Goal: Task Accomplishment & Management: Manage account settings

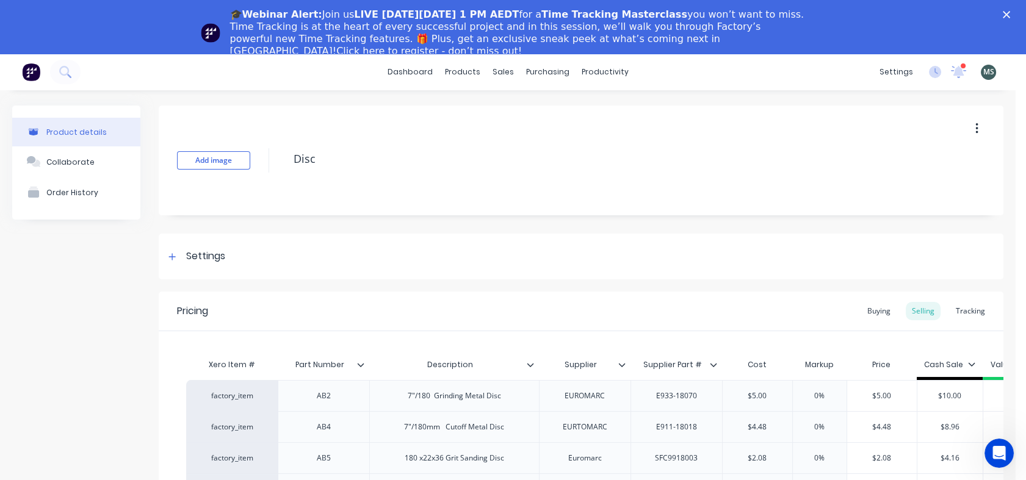
click at [1010, 14] on icon "Close" at bounding box center [1006, 14] width 7 height 7
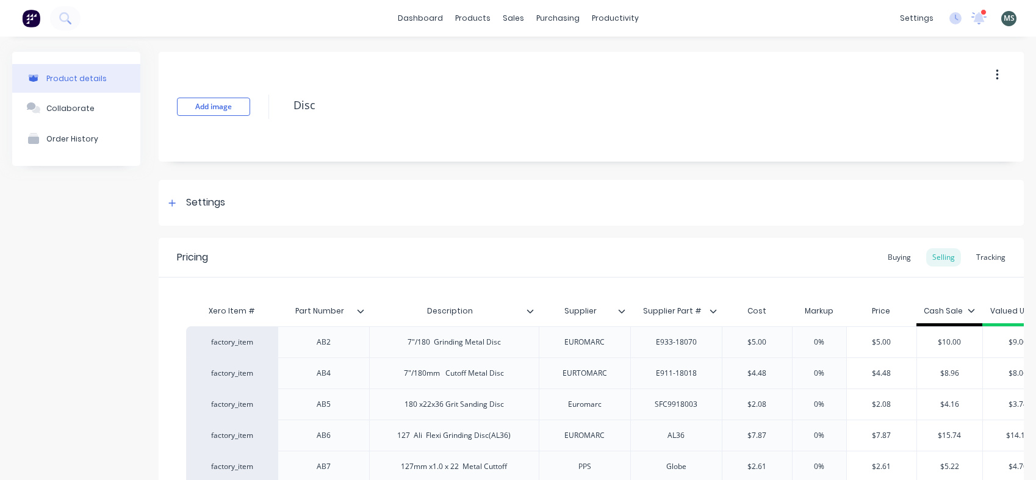
type textarea "x"
click at [513, 16] on div "sales" at bounding box center [514, 18] width 34 height 18
type textarea "x"
click at [498, 21] on div "sales" at bounding box center [514, 18] width 34 height 18
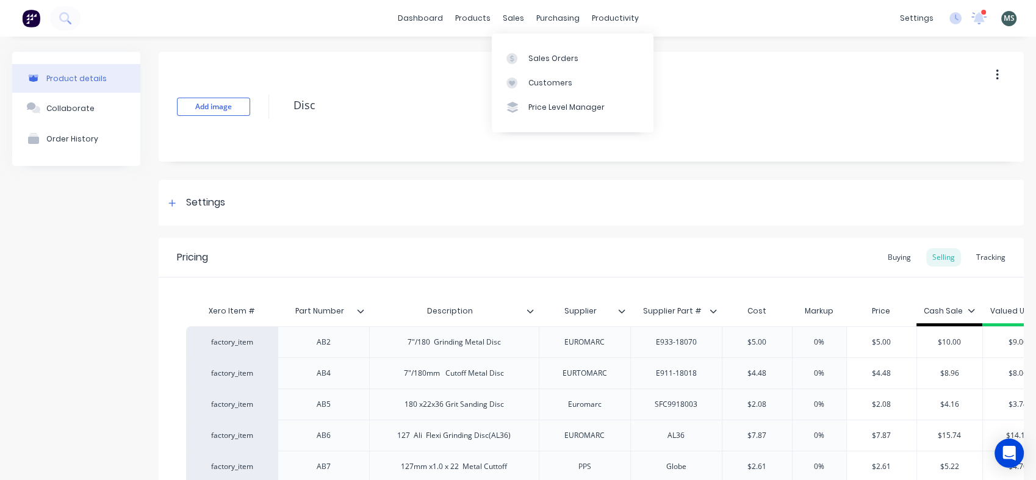
click at [548, 60] on div "Sales Orders" at bounding box center [553, 58] width 50 height 11
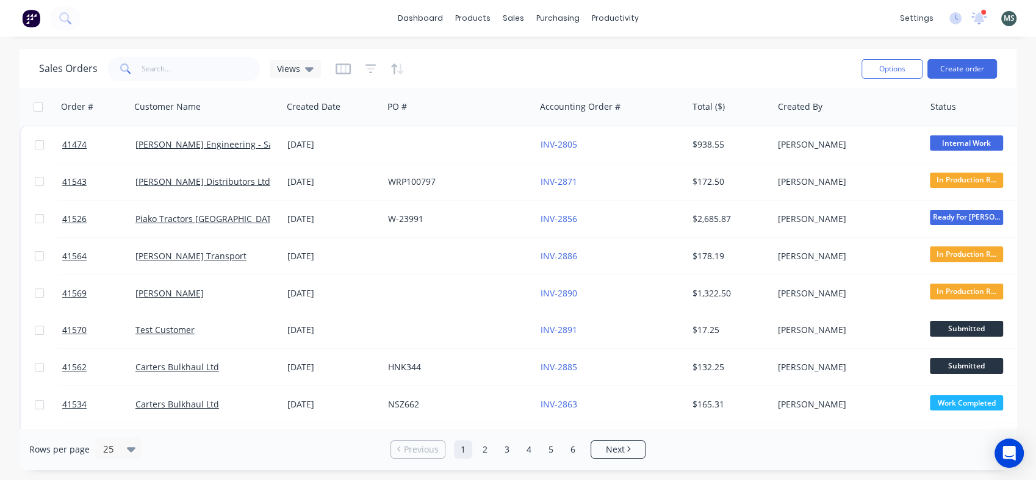
click at [956, 72] on button "Create order" at bounding box center [963, 69] width 70 height 20
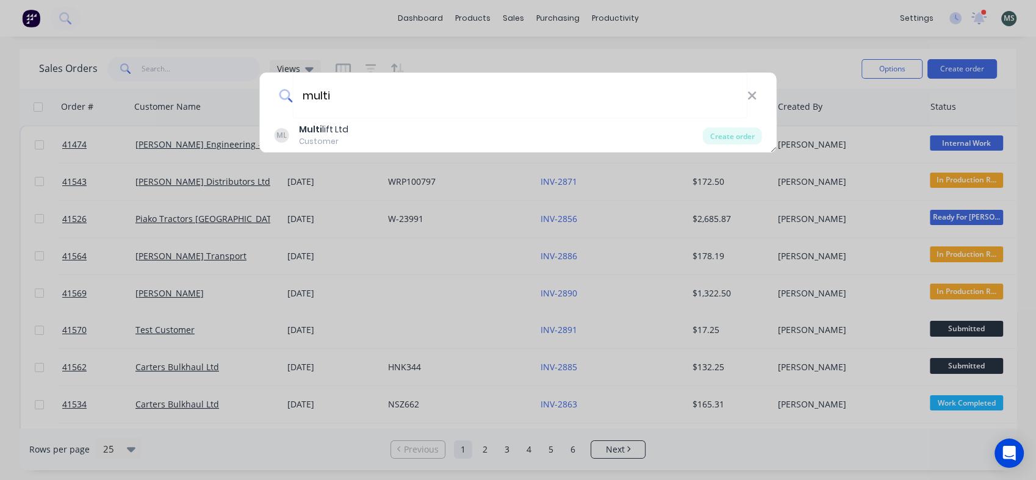
type input "multi"
click at [738, 135] on div "Create order" at bounding box center [732, 136] width 59 height 17
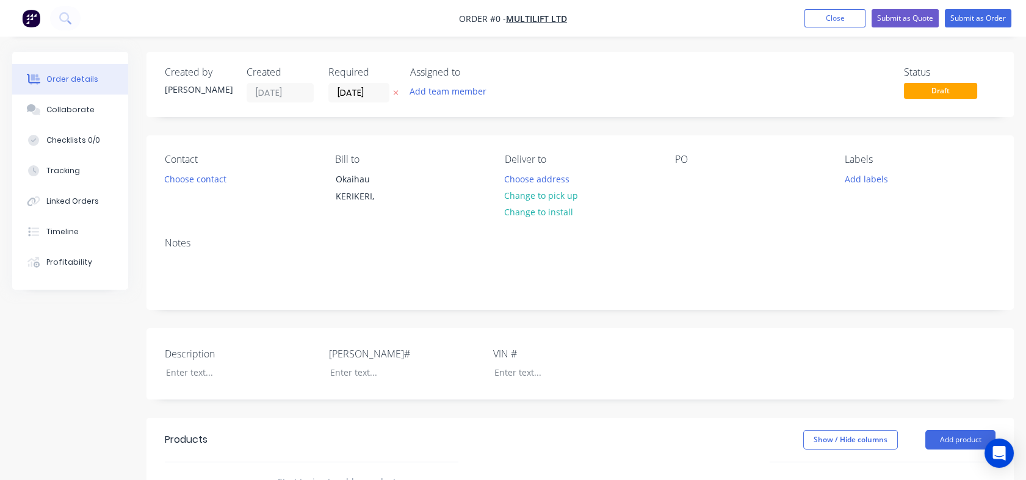
click at [439, 90] on button "Add team member" at bounding box center [448, 91] width 90 height 16
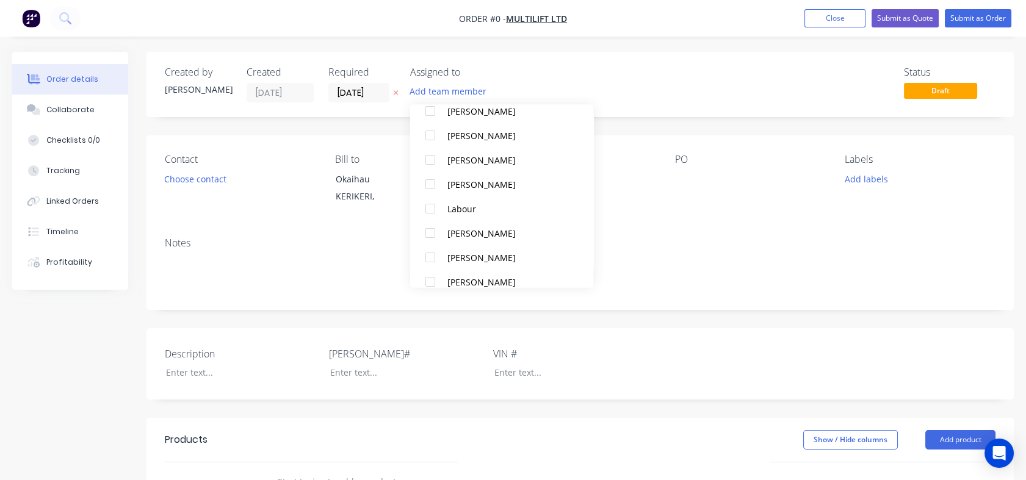
scroll to position [159, 0]
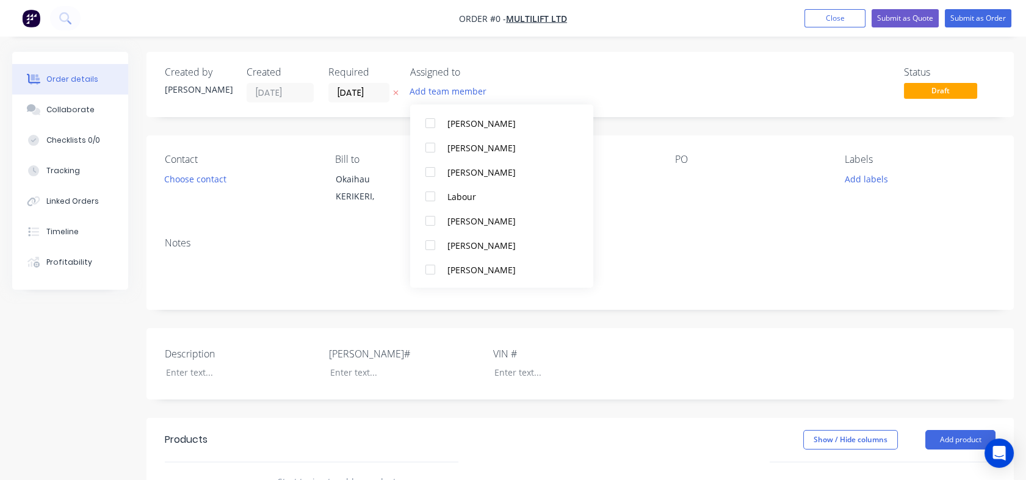
click at [467, 267] on div "[PERSON_NAME]" at bounding box center [508, 269] width 122 height 13
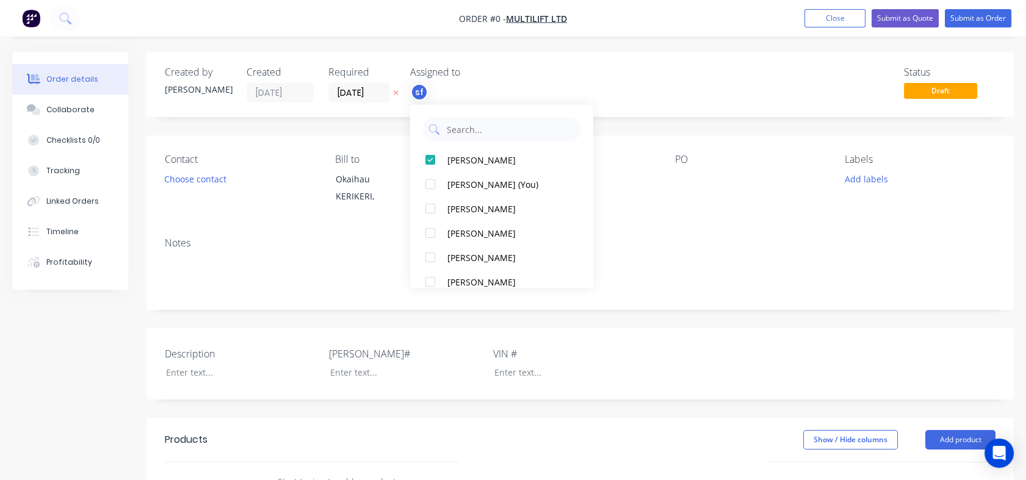
click at [179, 180] on div "Order details Collaborate Checklists 0/0 Tracking Linked Orders Timeline Profit…" at bounding box center [513, 433] width 1026 height 762
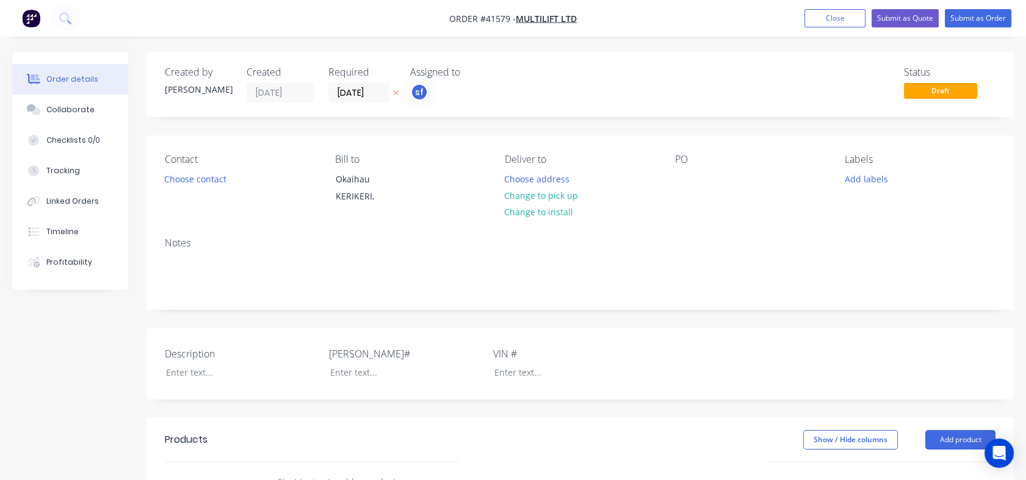
click at [179, 180] on button "Choose contact" at bounding box center [195, 178] width 75 height 16
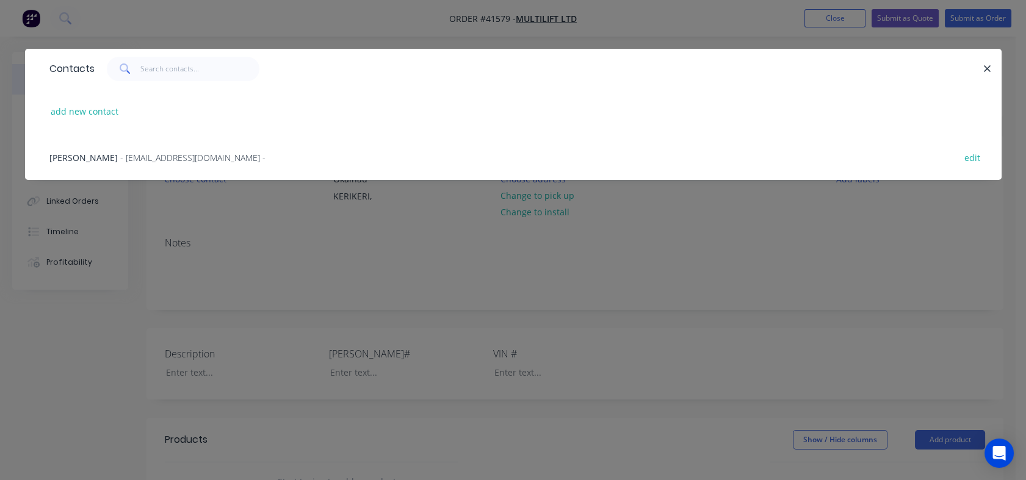
click at [120, 156] on span "- shay.multilift@gmail.com -" at bounding box center [192, 158] width 145 height 12
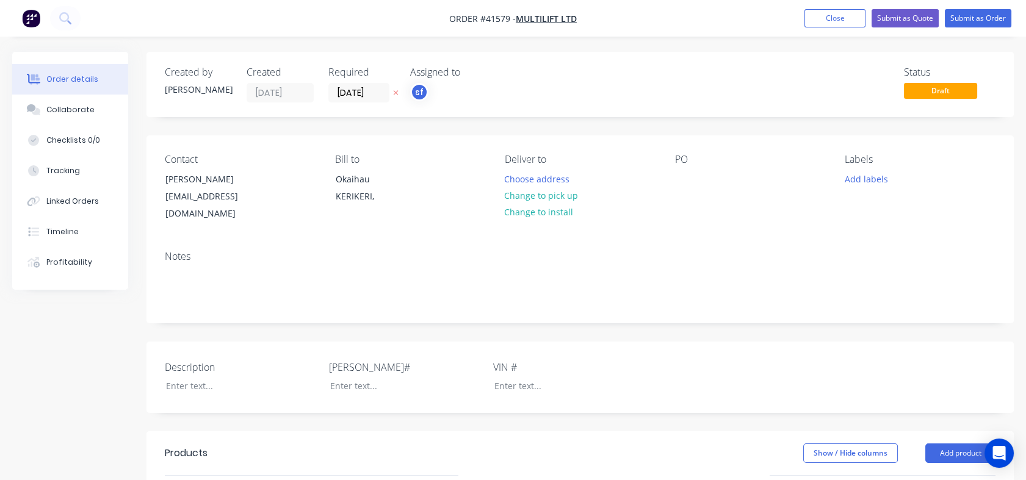
click at [545, 183] on button "Choose address" at bounding box center [537, 178] width 78 height 16
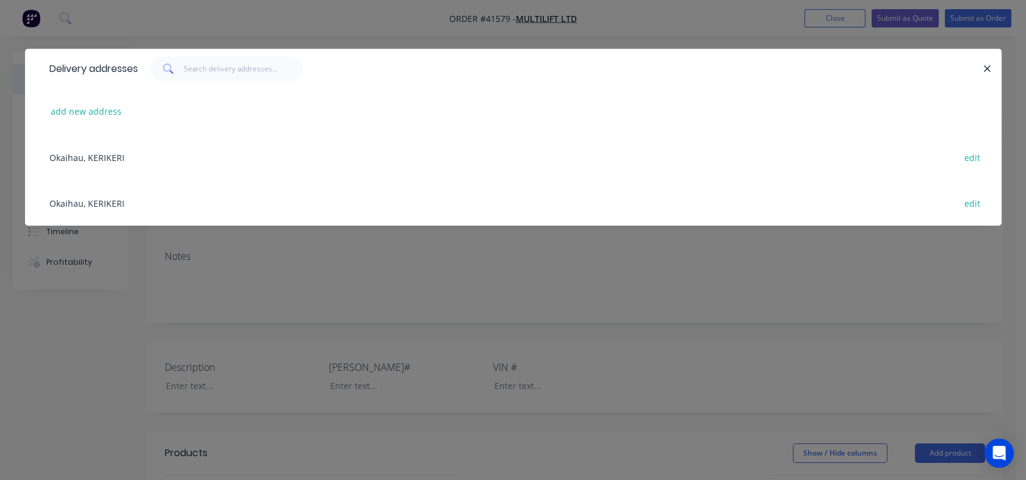
click at [987, 68] on icon "button" at bounding box center [987, 68] width 8 height 11
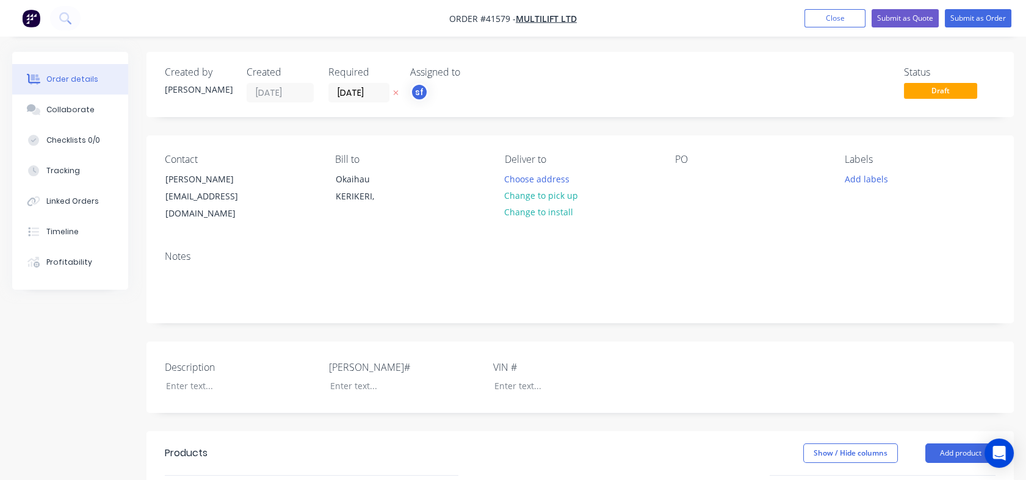
click at [553, 195] on button "Change to pick up" at bounding box center [541, 195] width 87 height 16
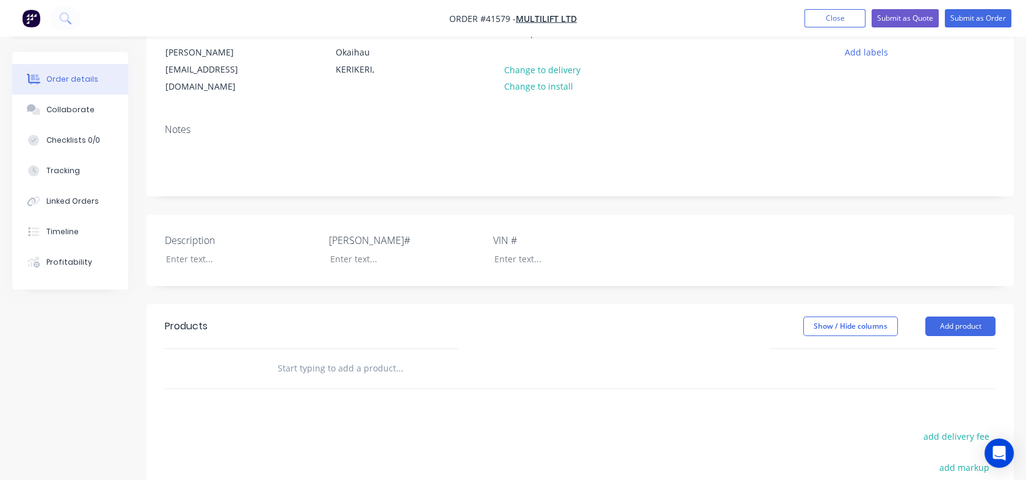
scroll to position [151, 0]
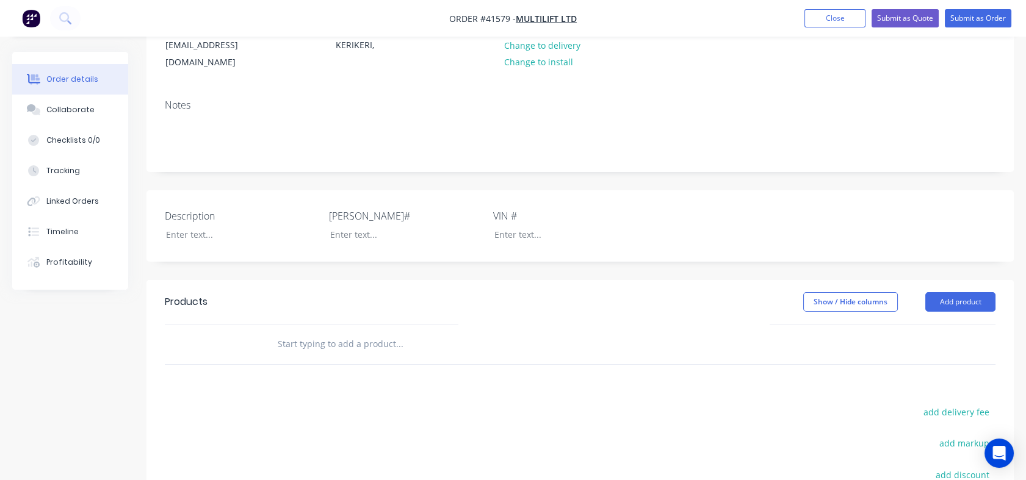
click at [287, 332] on input "text" at bounding box center [399, 344] width 244 height 24
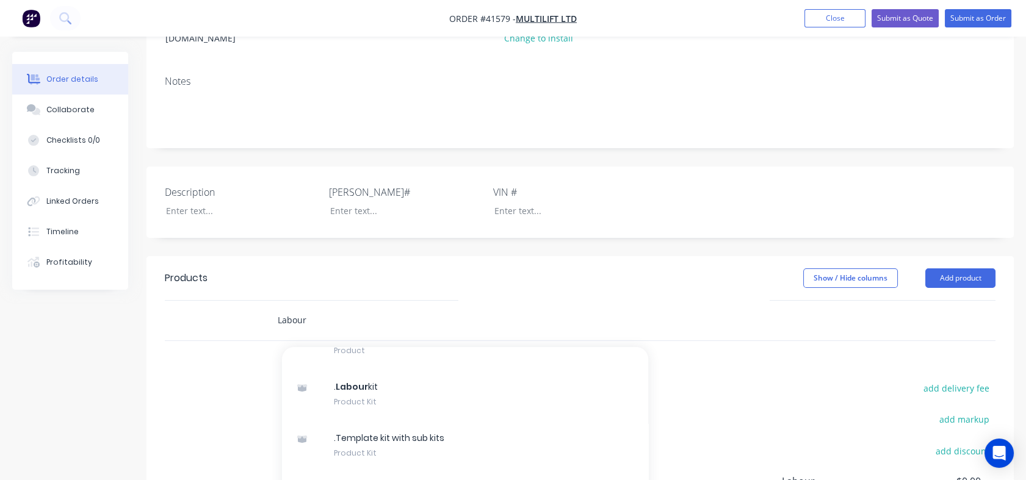
scroll to position [176, 0]
type input "Labour"
click at [350, 378] on div ". Labour kit Product Kit" at bounding box center [465, 393] width 366 height 51
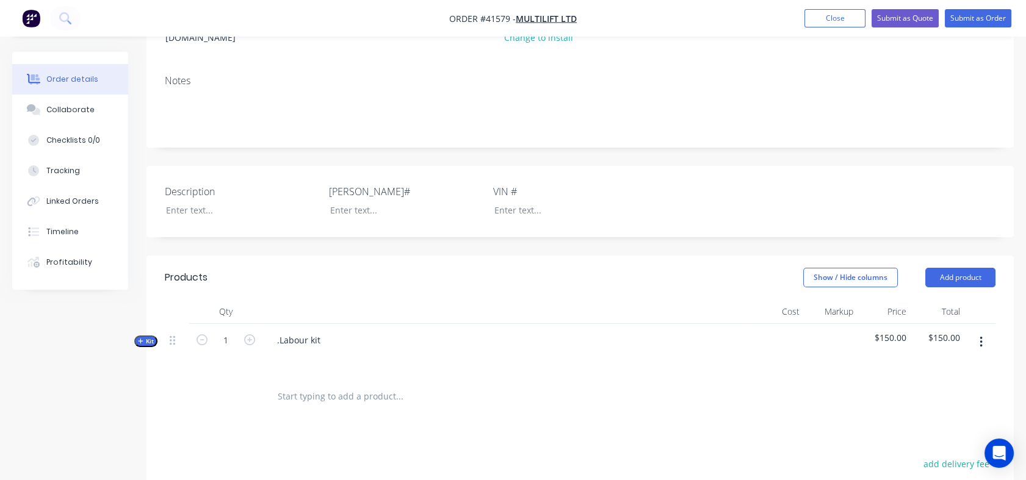
click at [250, 334] on icon "button" at bounding box center [249, 339] width 11 height 11
type input "4"
click at [325, 331] on div ".Labour kit" at bounding box center [298, 340] width 63 height 18
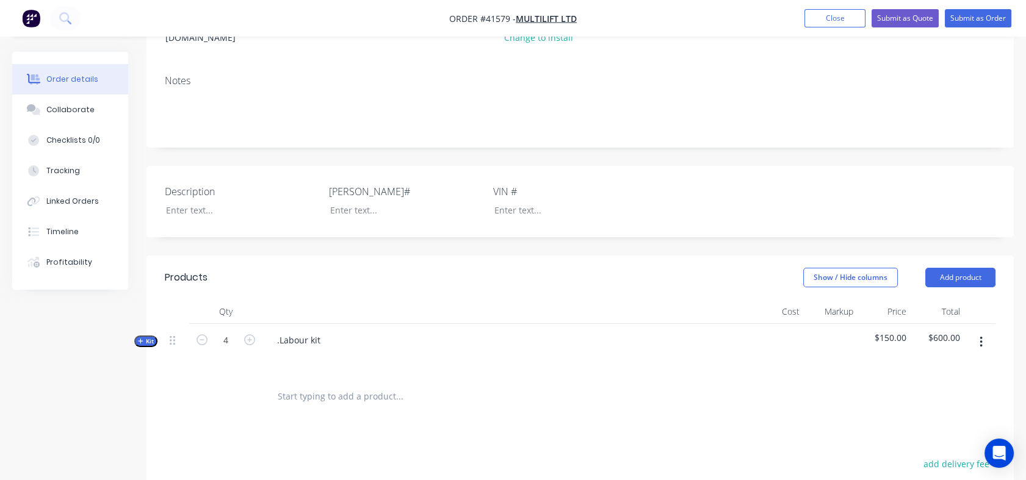
click at [141, 338] on icon "button" at bounding box center [140, 341] width 5 height 6
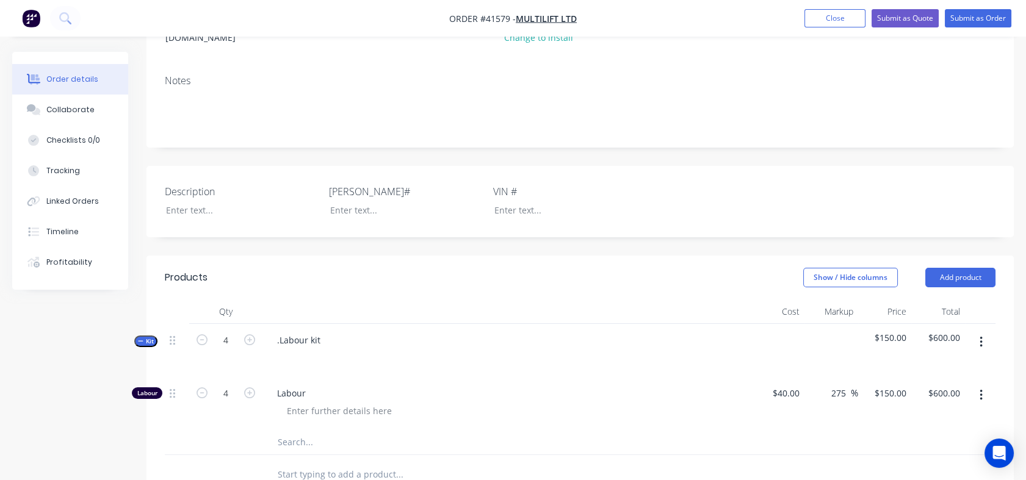
click at [330, 327] on div ".Labour kit" at bounding box center [506, 350] width 488 height 53
click at [324, 331] on div ".Labour kit" at bounding box center [298, 340] width 63 height 18
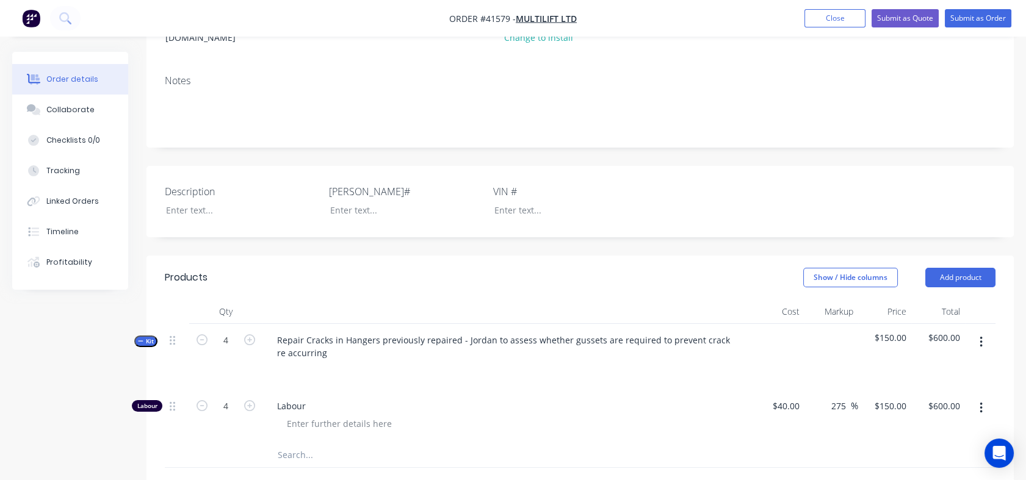
click at [317, 390] on div "Labour" at bounding box center [506, 416] width 488 height 53
click at [290, 444] on input "text" at bounding box center [399, 455] width 244 height 24
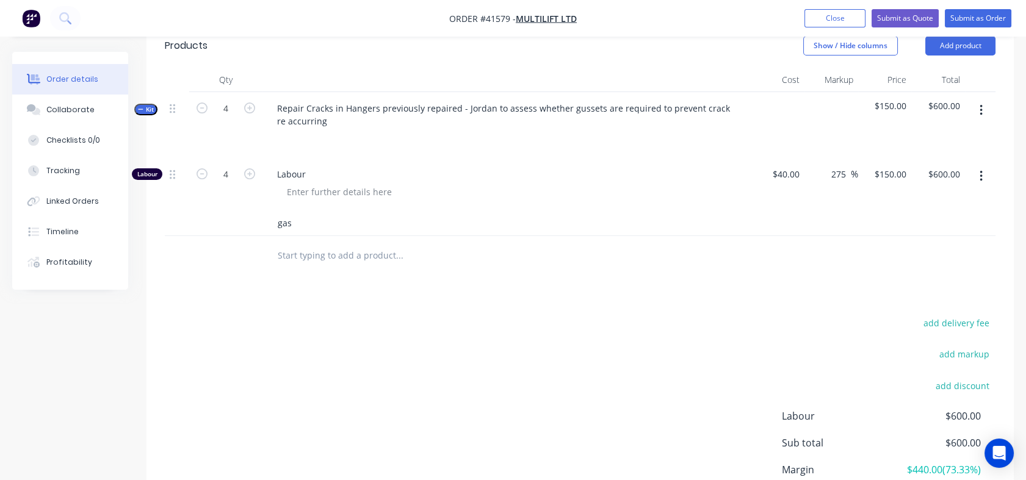
scroll to position [410, 0]
click at [297, 209] on input "gas" at bounding box center [399, 221] width 244 height 24
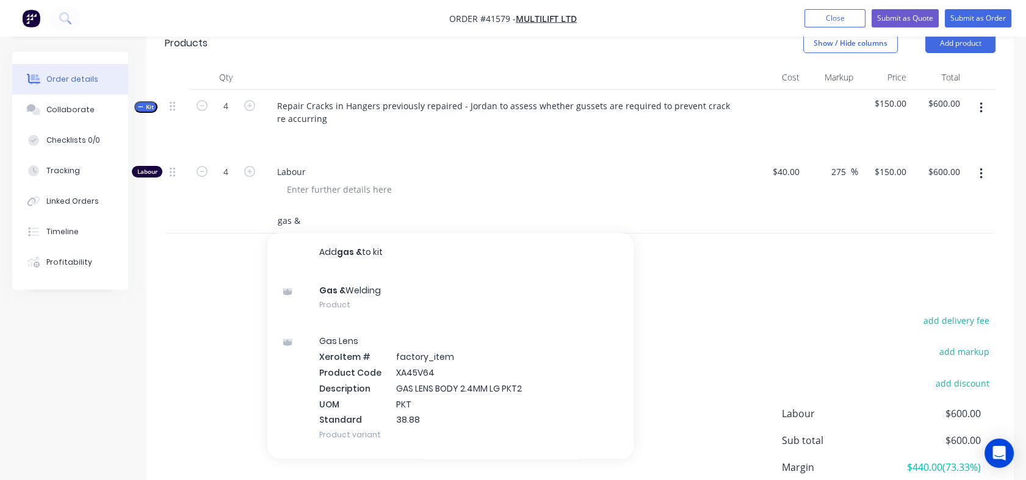
type input "gas &"
click at [358, 279] on div "Gas & Welding Product" at bounding box center [450, 297] width 366 height 51
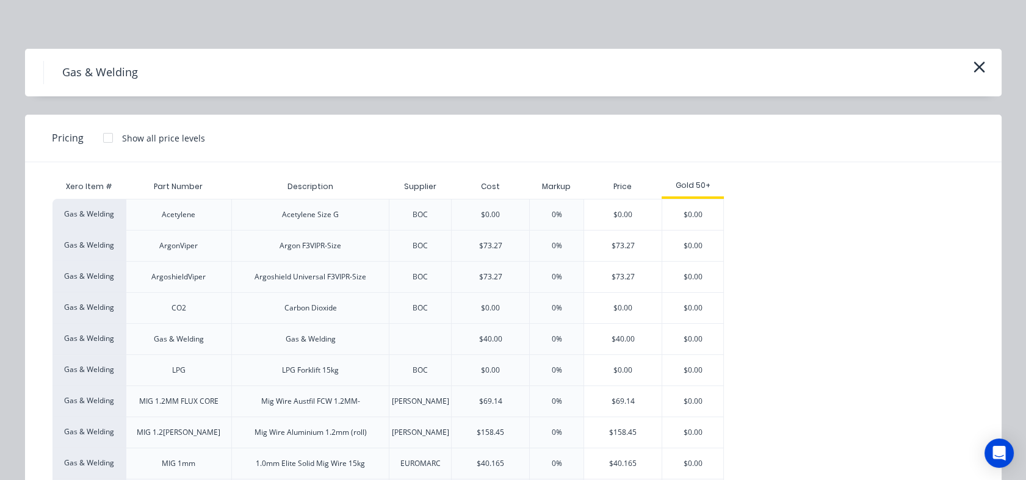
click at [615, 334] on div "$40.00" at bounding box center [622, 339] width 77 height 31
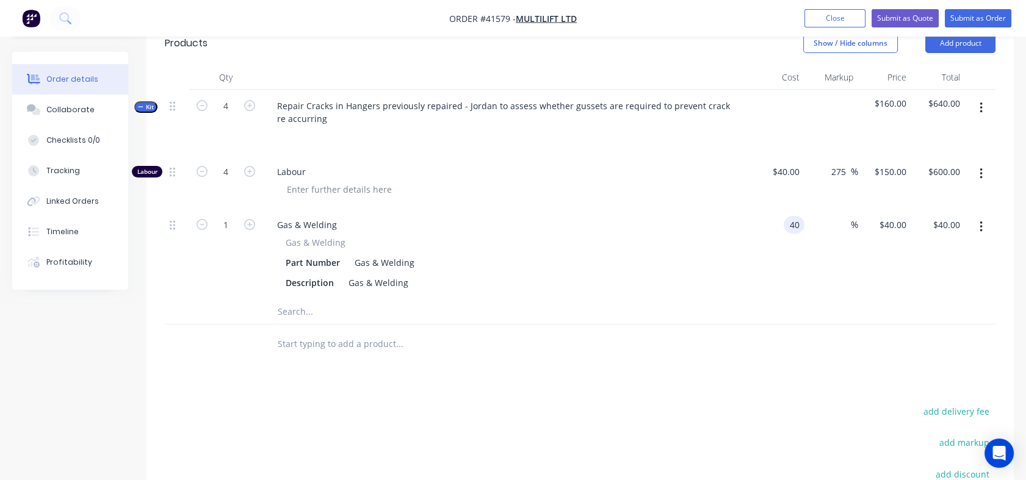
click at [799, 216] on input "40" at bounding box center [796, 225] width 16 height 18
type input "$20.00"
type input "20"
type input "$20.00"
click at [881, 209] on div "20 $40.00" at bounding box center [885, 254] width 54 height 91
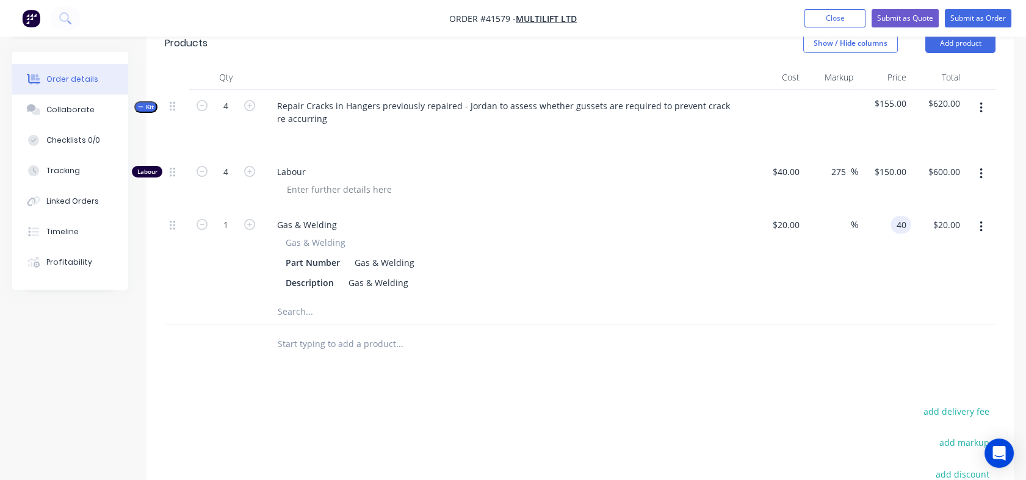
type input "40"
type input "100"
type input "$40.00"
click at [887, 244] on div "$40.00 40" at bounding box center [885, 254] width 54 height 91
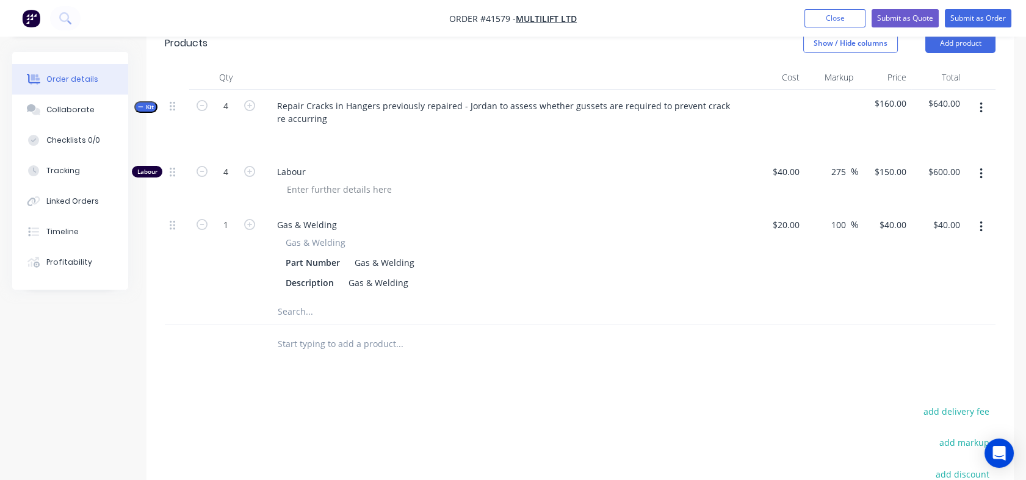
click at [290, 300] on input "text" at bounding box center [399, 312] width 244 height 24
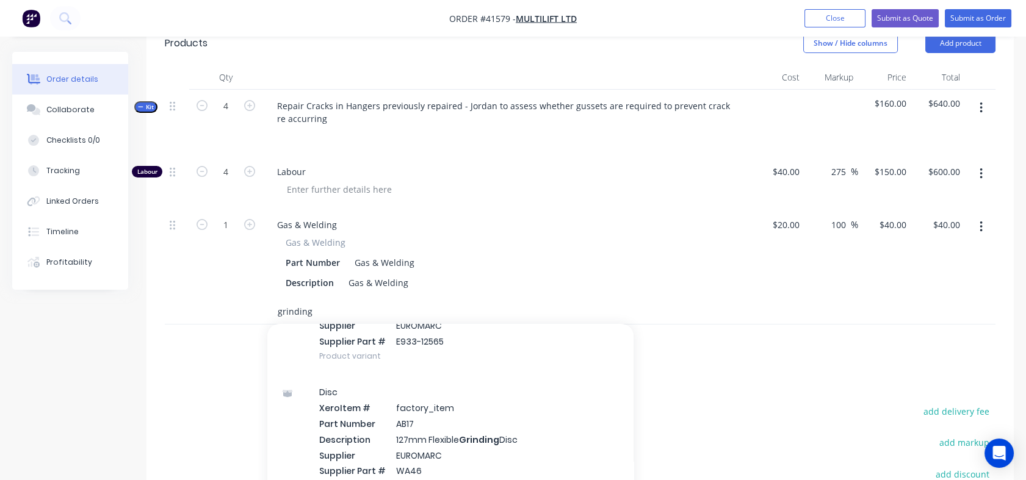
scroll to position [639, 0]
type input "grinding"
click at [406, 410] on div "Disc Xero Item # factory_item Part Number AB17 Description 127mm Flexible Grind…" at bounding box center [450, 438] width 366 height 130
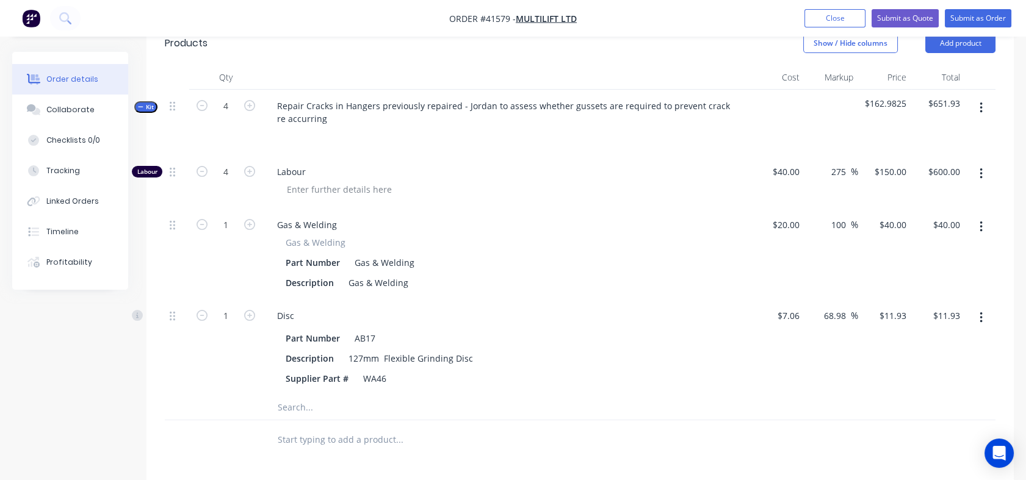
click at [825, 307] on input "68.98" at bounding box center [837, 316] width 28 height 18
drag, startPoint x: 825, startPoint y: 303, endPoint x: 846, endPoint y: 296, distance: 22.6
click at [846, 307] on input "68.98" at bounding box center [837, 316] width 28 height 18
type input "130"
type input "$16.238"
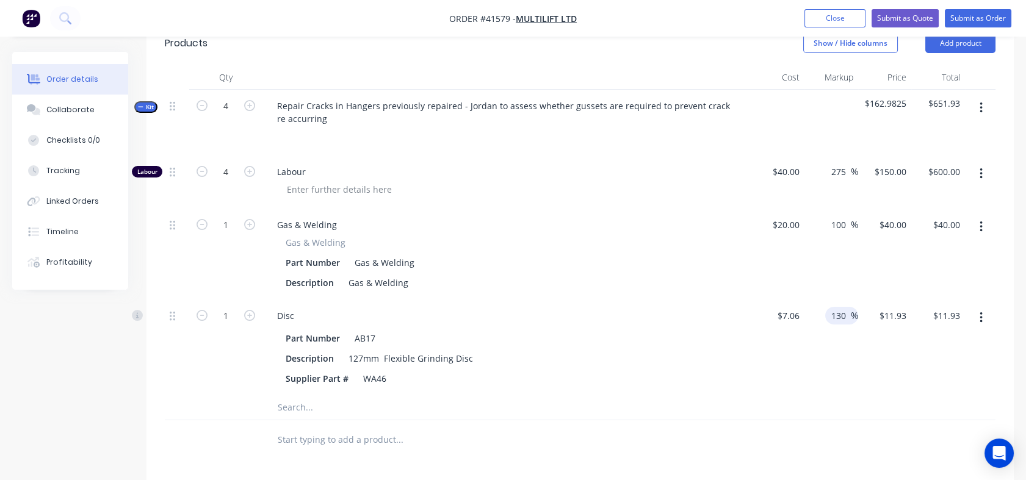
type input "$16.24"
click at [843, 367] on div "130 130 %" at bounding box center [831, 348] width 54 height 96
drag, startPoint x: 843, startPoint y: 367, endPoint x: 1034, endPoint y: 301, distance: 202.1
click at [1026, 301] on html "Order #41579 - Multilift Ltd Add product Close Submit as Quote Submit as Order …" at bounding box center [513, 180] width 1026 height 1181
click at [904, 371] on div "$16.238 $16.238" at bounding box center [885, 348] width 54 height 96
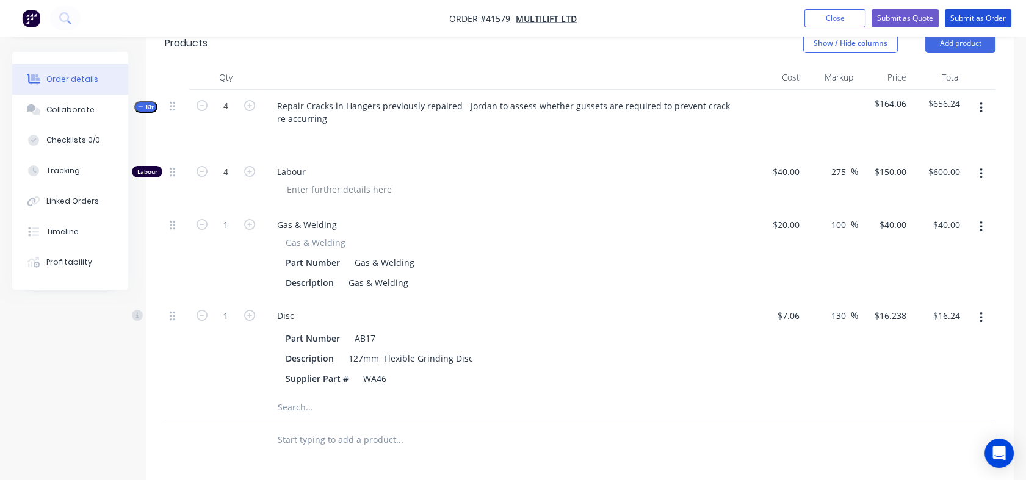
click at [975, 15] on button "Submit as Order" at bounding box center [978, 18] width 67 height 18
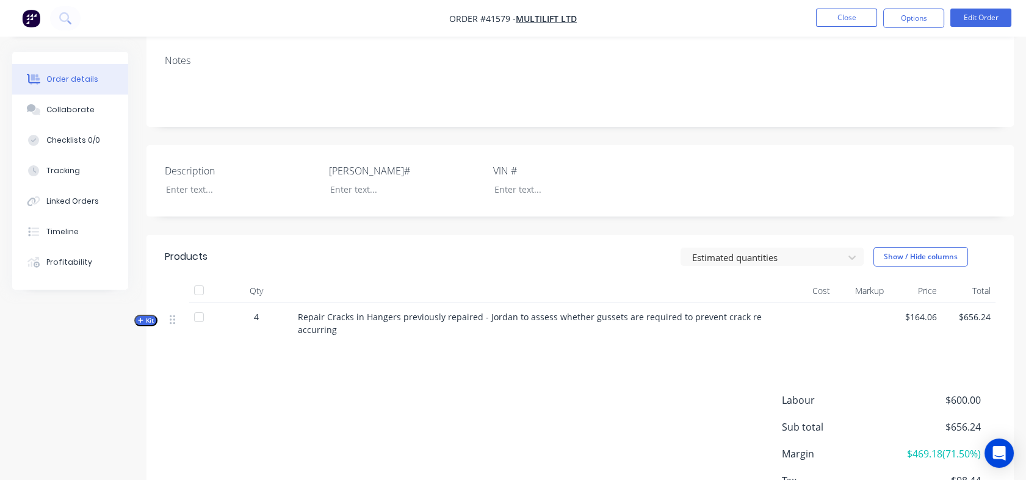
scroll to position [189, 0]
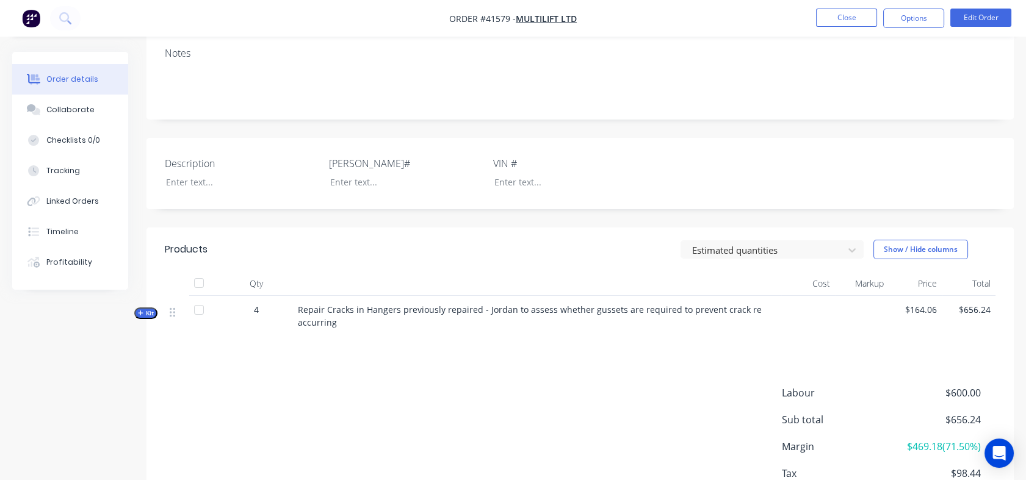
click at [75, 140] on div "Checklists 0/0" at bounding box center [73, 140] width 54 height 11
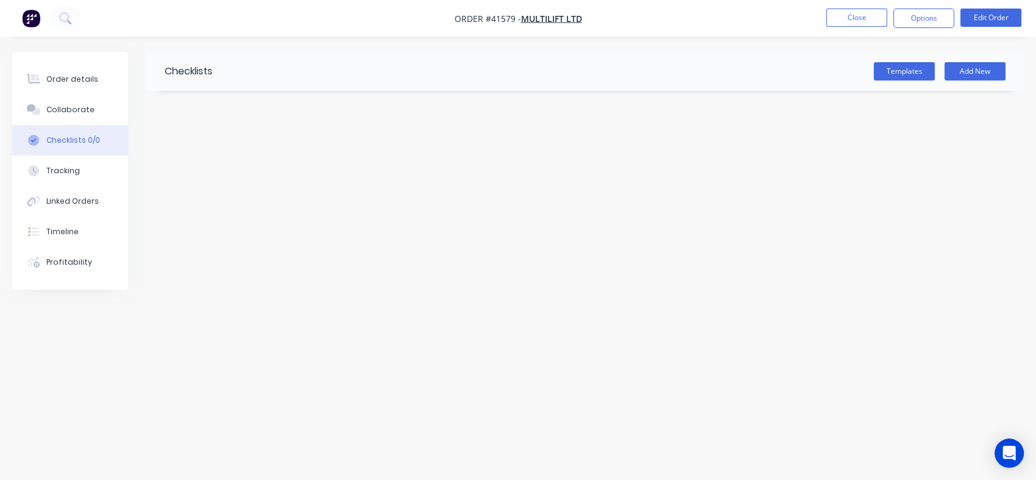
click at [220, 70] on div "Templates Add New" at bounding box center [618, 71] width 812 height 18
click at [893, 72] on button "Templates" at bounding box center [904, 71] width 61 height 18
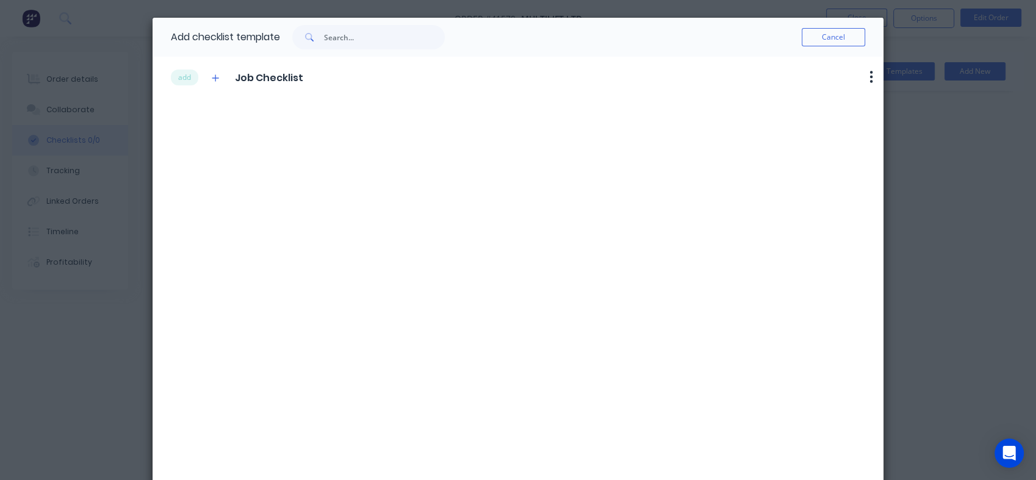
click at [258, 77] on span "Job Checklist" at bounding box center [269, 78] width 68 height 15
click at [181, 77] on button "add" at bounding box center [184, 78] width 27 height 16
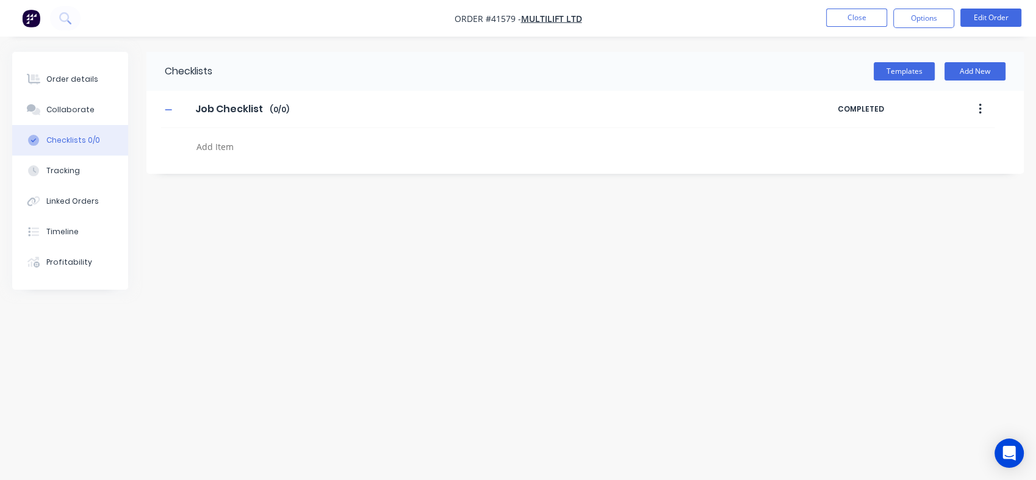
click at [218, 148] on textarea at bounding box center [459, 147] width 535 height 18
type textarea "x"
type textarea "a"
type textarea "x"
type textarea "aS"
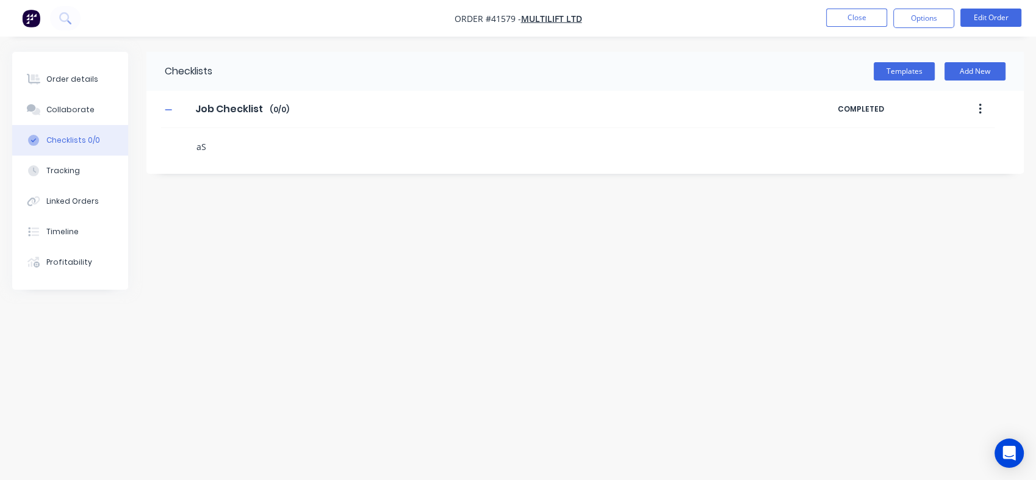
type textarea "x"
type textarea "a"
type textarea "x"
type textarea "A"
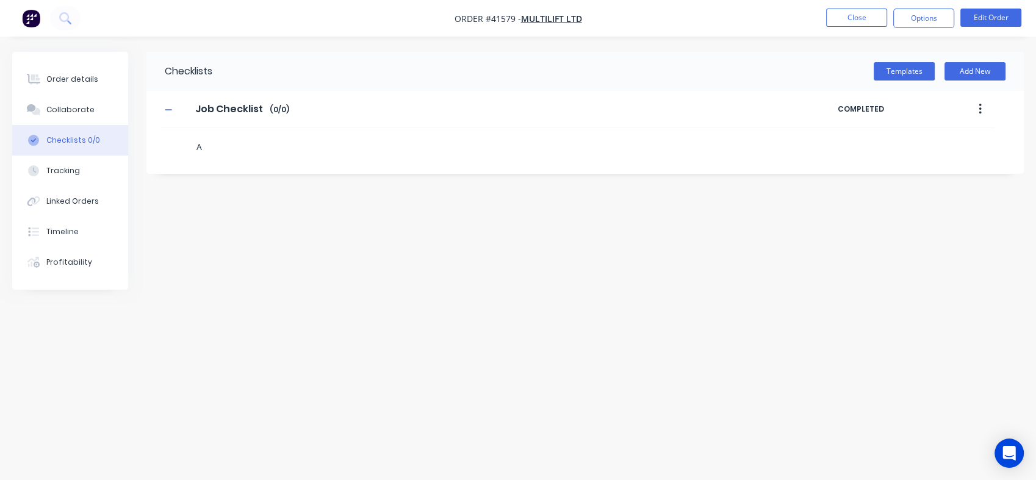
type textarea "x"
type textarea "As"
type textarea "x"
type textarea "Ass"
type textarea "x"
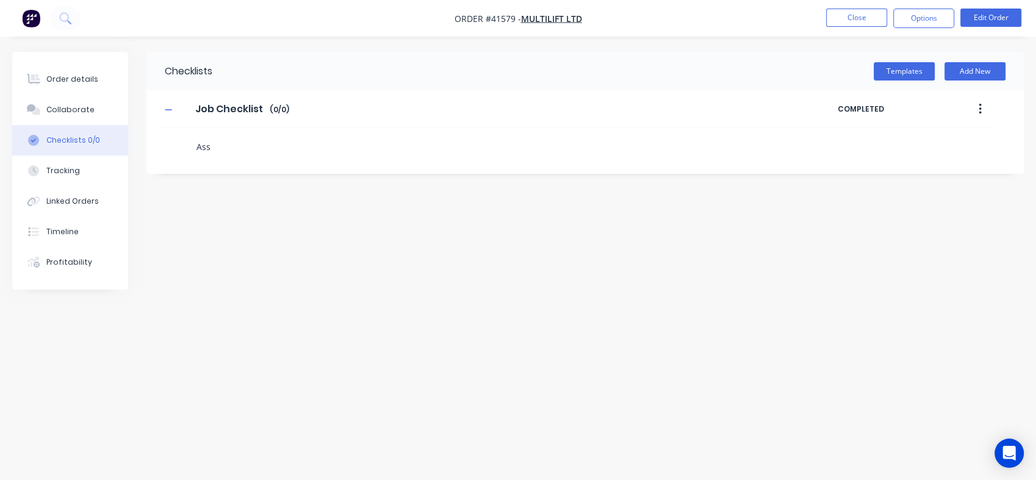
type textarea "Asss"
type textarea "x"
type textarea "Ass"
type textarea "x"
type textarea "Assw"
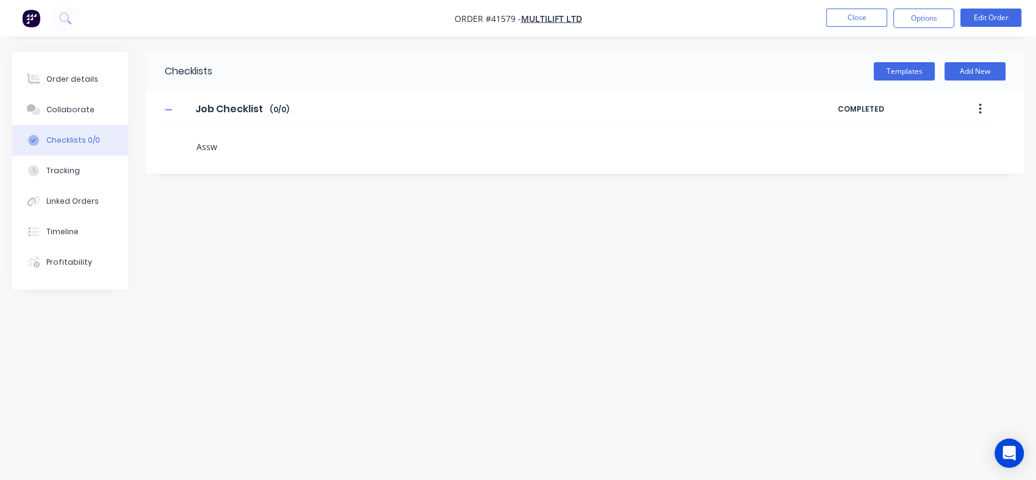
type textarea "x"
type textarea "Ass"
type textarea "x"
type textarea "Assw"
type textarea "x"
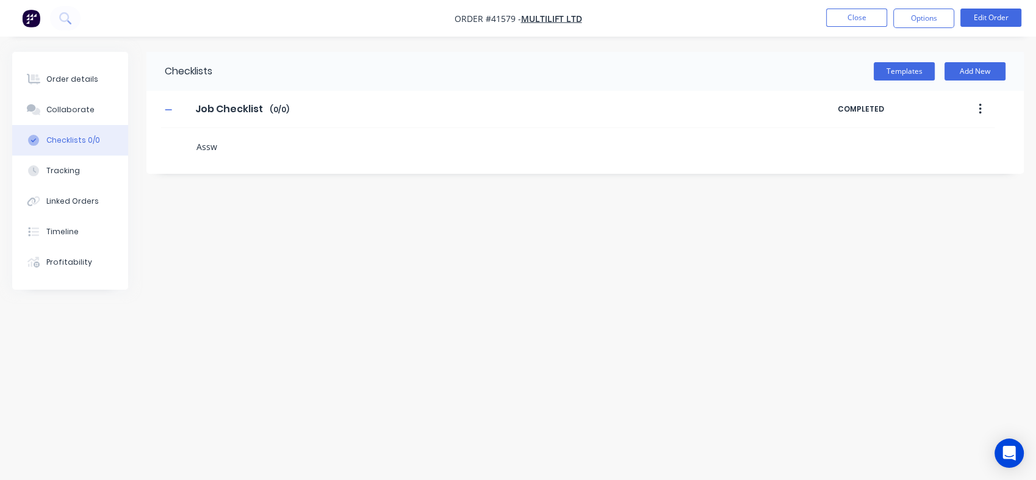
type textarea "Asswa"
type textarea "x"
type textarea "Assw"
type textarea "x"
type textarea "Ass"
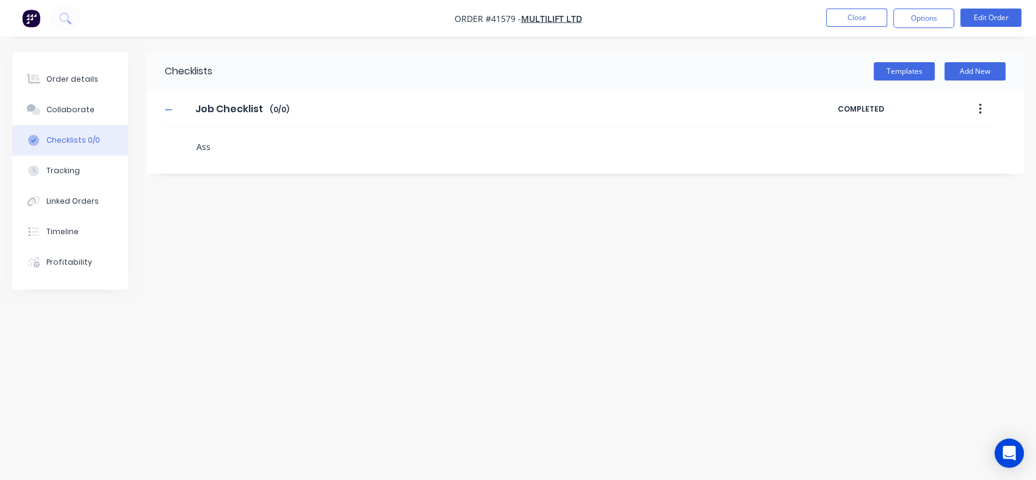
type textarea "x"
type textarea "Asse"
type textarea "x"
type textarea "Asses"
type textarea "x"
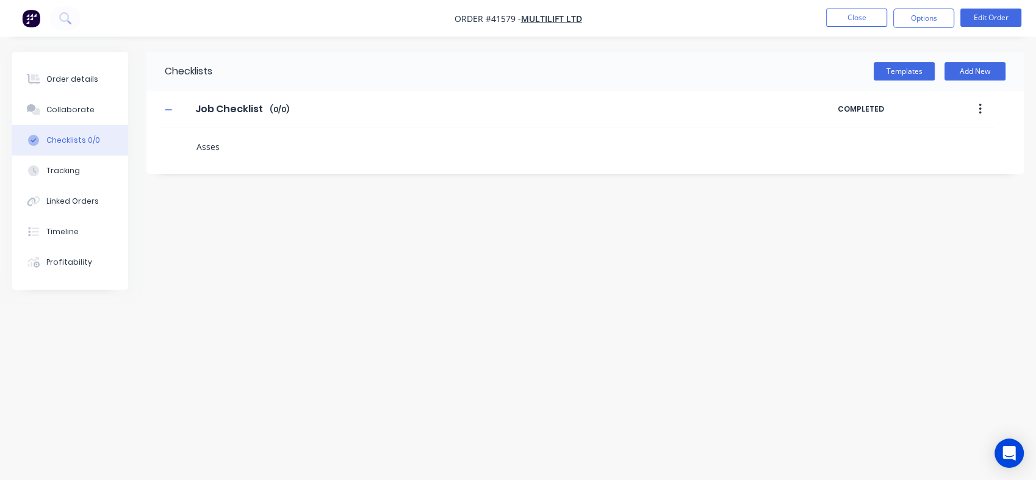
type textarea "Assess"
type textarea "x"
type textarea "Assess"
type textarea "x"
type textarea "Assess H"
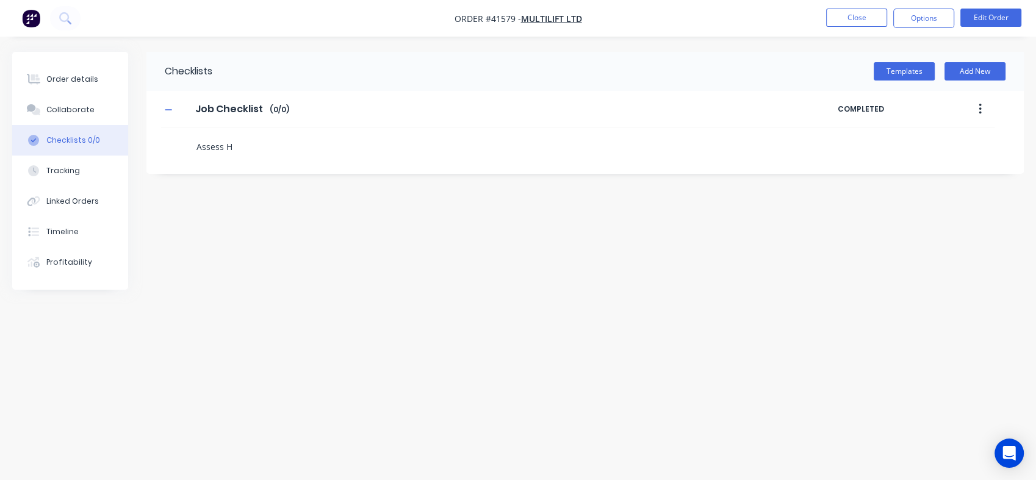
type textarea "x"
type textarea "Assess Han"
type textarea "x"
type textarea "Assess Hang"
type textarea "x"
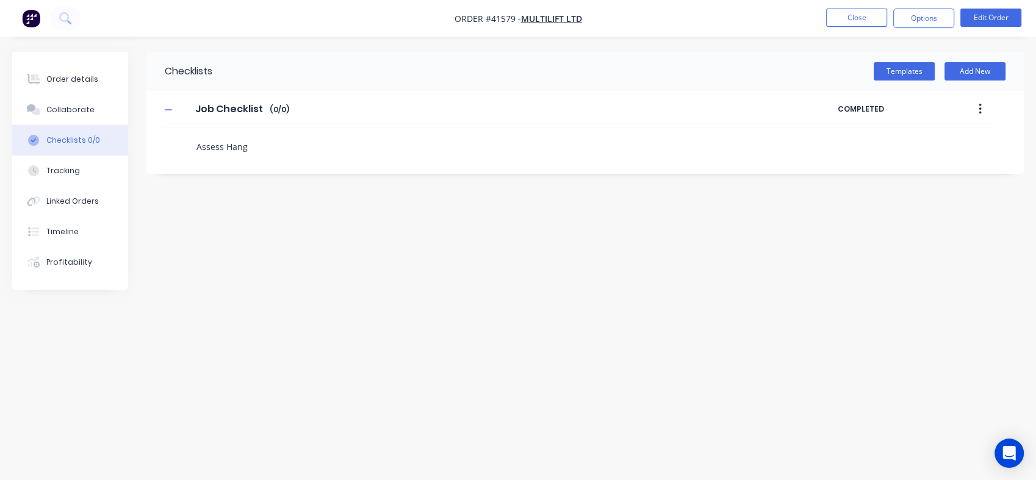
type textarea "Assess Hange"
type textarea "x"
type textarea "Assess Hanger"
type textarea "x"
type textarea "Assess Hangers"
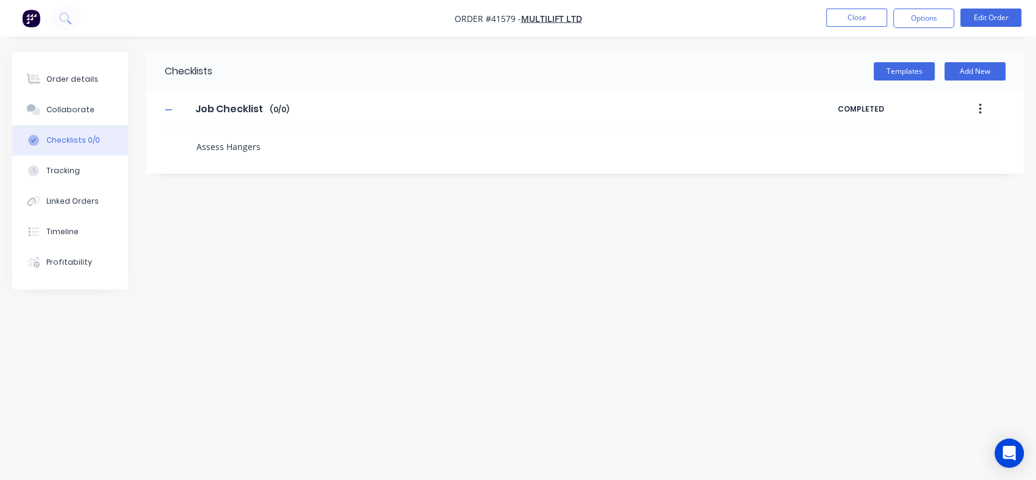
type textarea "x"
type textarea "Assess Hangers"
type textarea "x"
type textarea "Assess Hangers t"
type textarea "x"
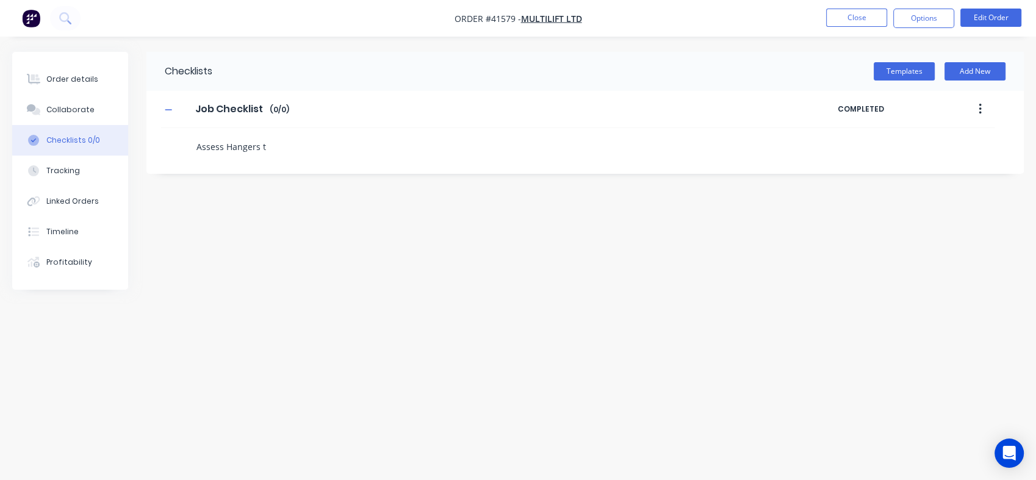
type textarea "Assess Hangers to"
type textarea "x"
type textarea "Assess Hangers to"
type textarea "x"
type textarea "Assess Hangers to"
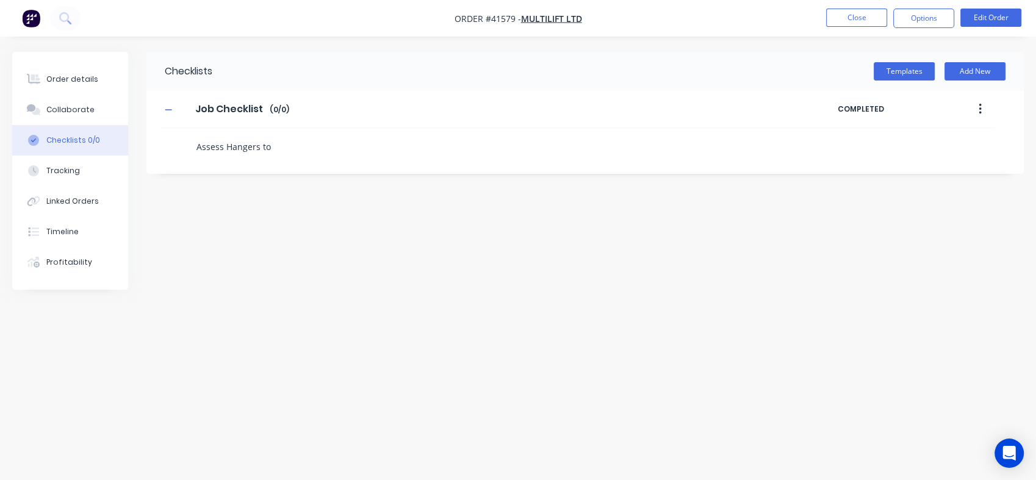
type textarea "x"
type textarea "Assess Hangers t"
type textarea "x"
type textarea "Assess Hangers"
type textarea "x"
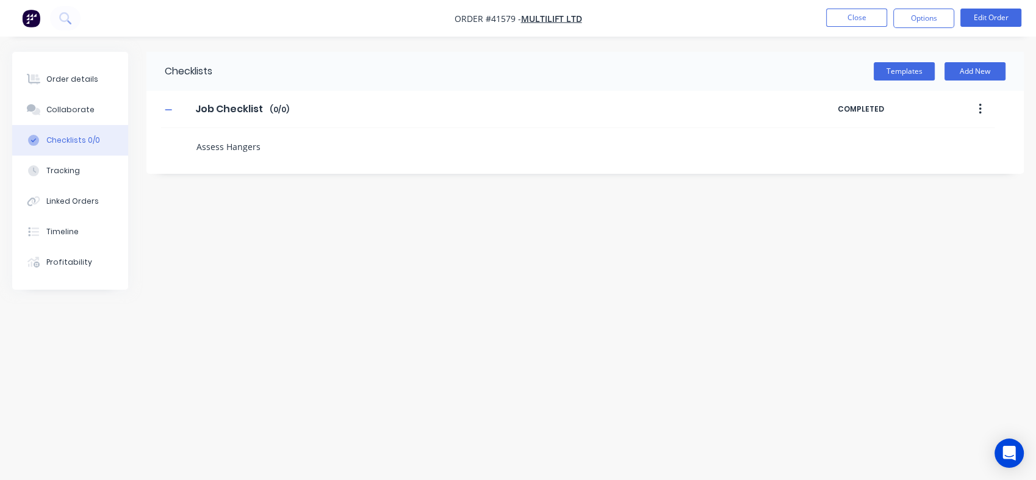
type textarea "Assess Hangers"
type textarea "x"
type textarea "Assess Hanger"
type textarea "x"
type textarea "Assess Hange"
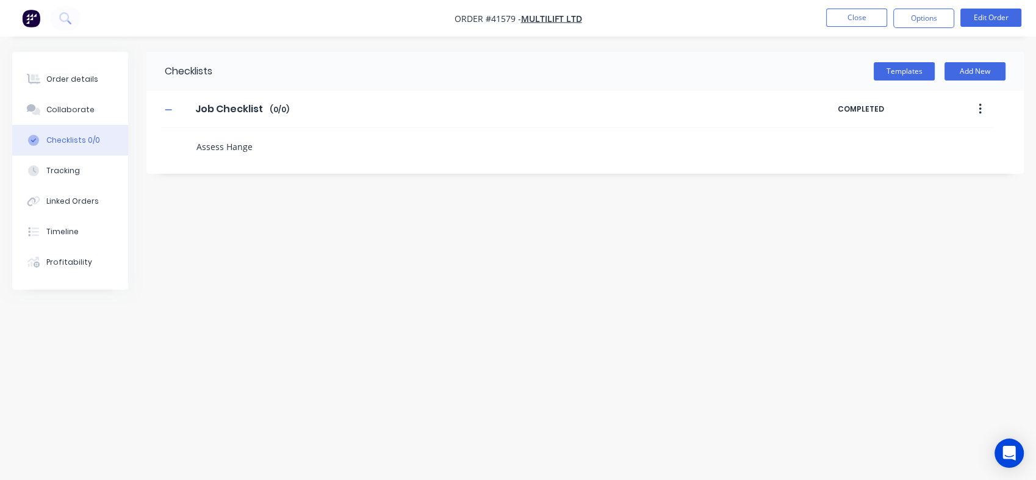
type textarea "x"
type textarea "Assess Hang"
type textarea "x"
type textarea "Assess Han"
type textarea "x"
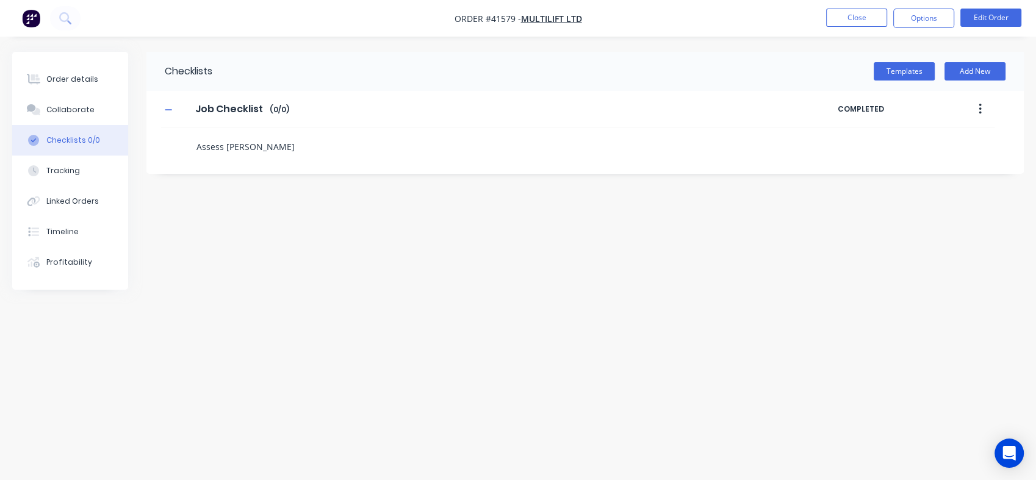
type textarea "Assess Ha"
type textarea "x"
type textarea "Assess H"
type textarea "x"
type textarea "Assess"
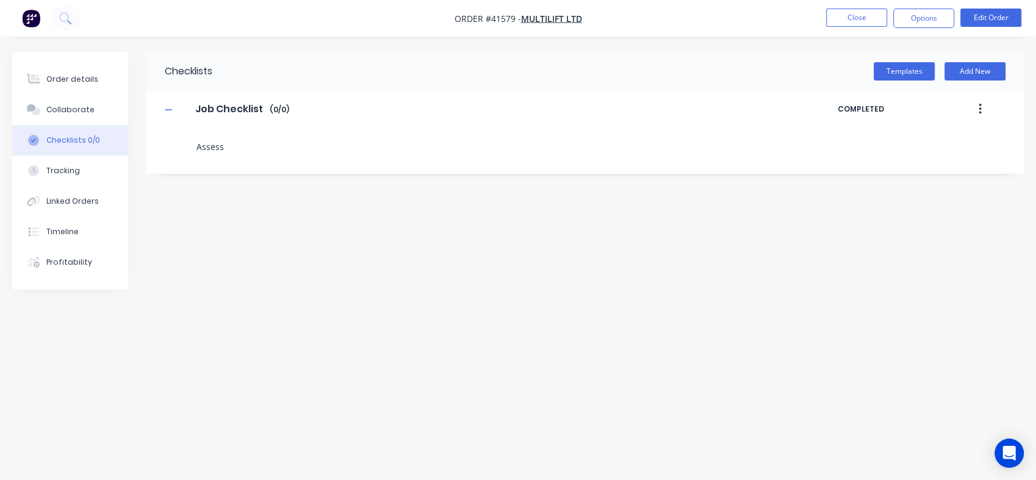
type textarea "x"
type textarea "Assess"
type textarea "x"
type textarea "Asses"
type textarea "x"
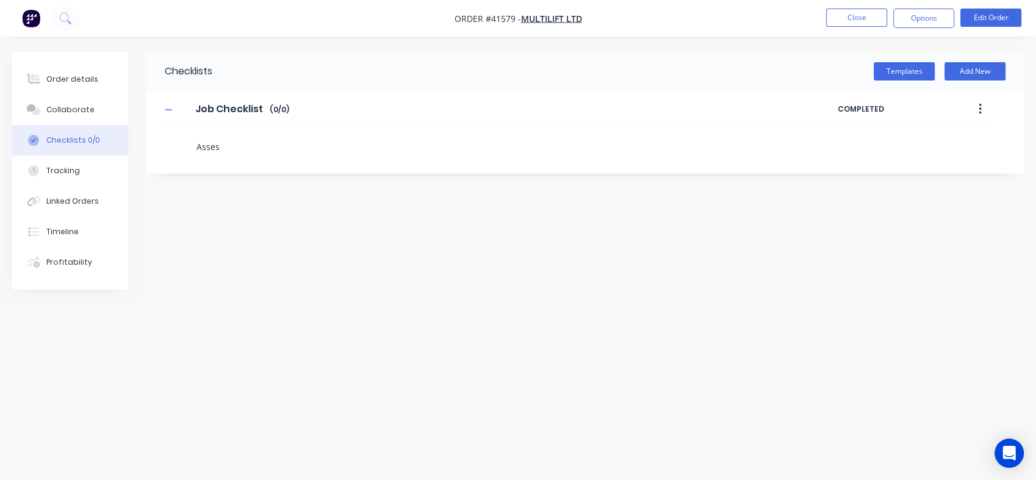
type textarea "Asse"
type textarea "x"
type textarea "Ass"
type textarea "x"
type textarea "As"
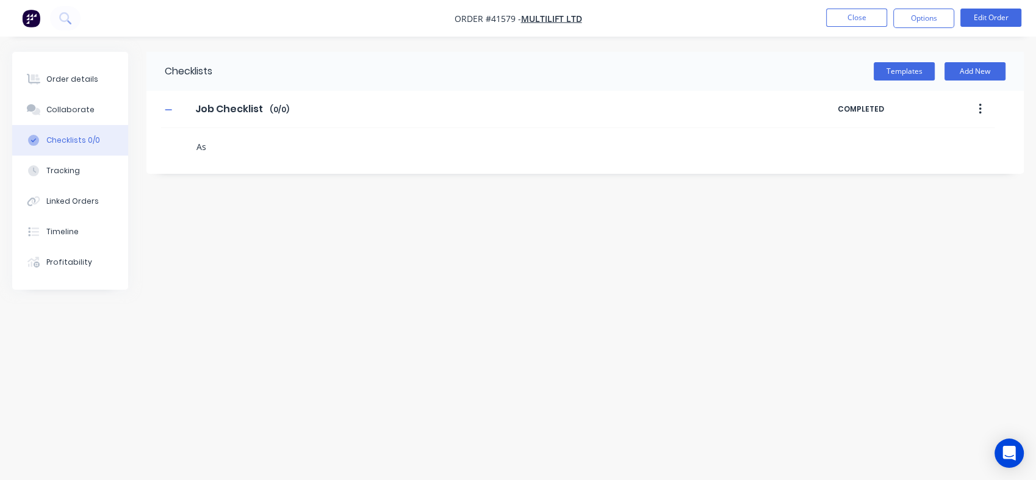
type textarea "x"
type textarea "A"
type textarea "x"
type textarea "R"
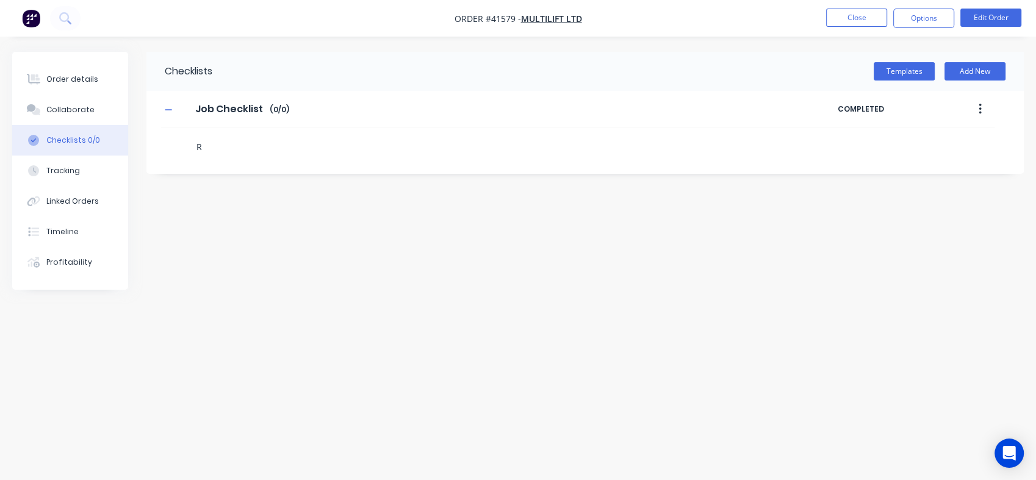
type textarea "x"
type textarea "Re"
type textarea "x"
type textarea "Rep"
type textarea "x"
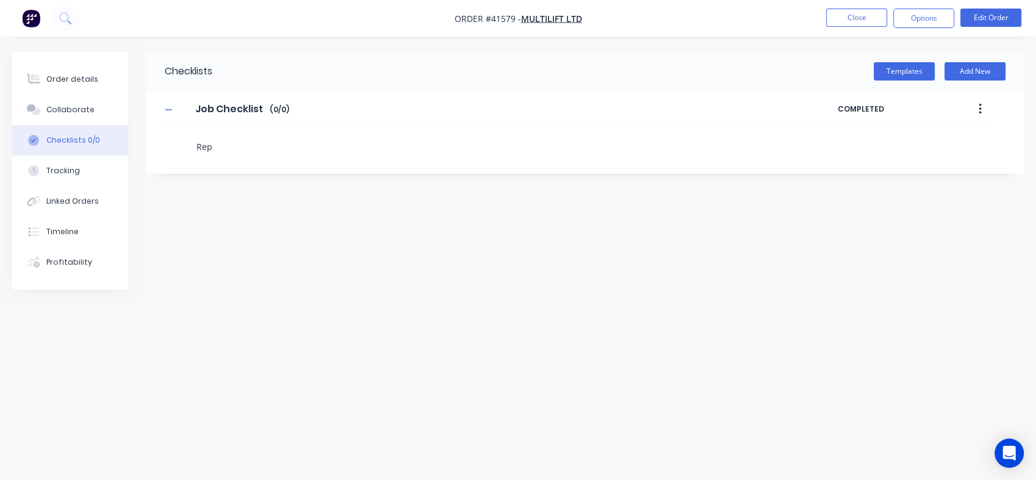
type textarea "Repa"
type textarea "x"
type textarea "Repai"
type textarea "x"
type textarea "Repair"
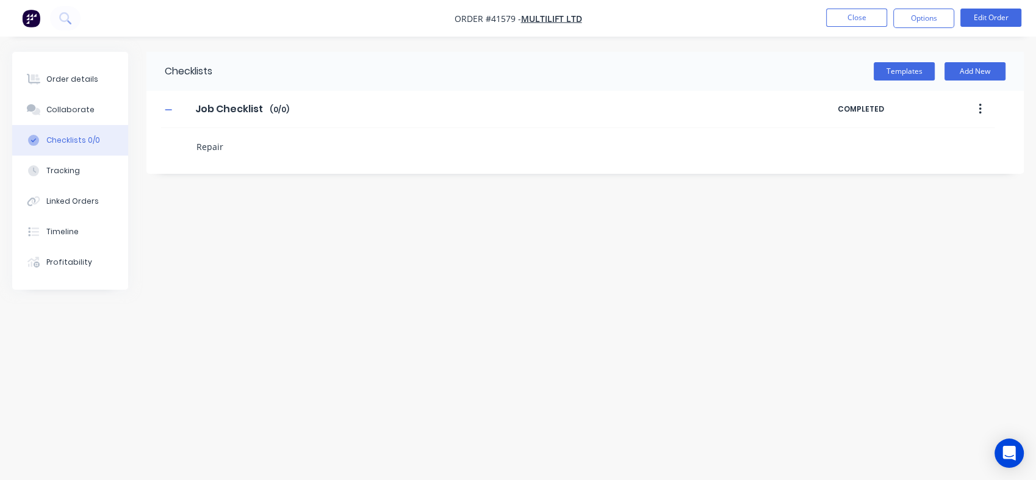
type textarea "x"
type textarea "Repaire"
type textarea "x"
type textarea "Repaire"
type textarea "x"
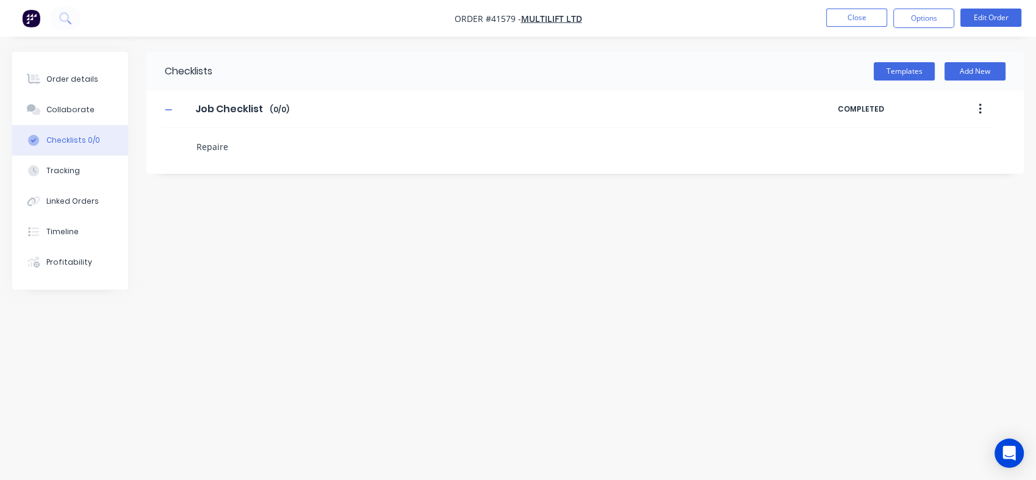
type textarea "Repaire"
type textarea "x"
type textarea "Repair"
type textarea "x"
type textarea "Repair"
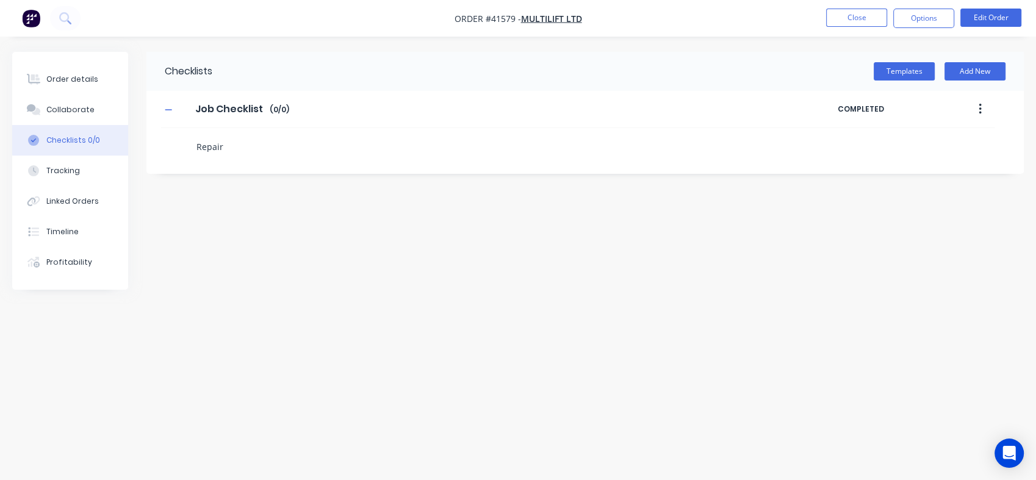
type textarea "x"
type textarea "Repair C"
type textarea "x"
type textarea "Repair Cr"
type textarea "x"
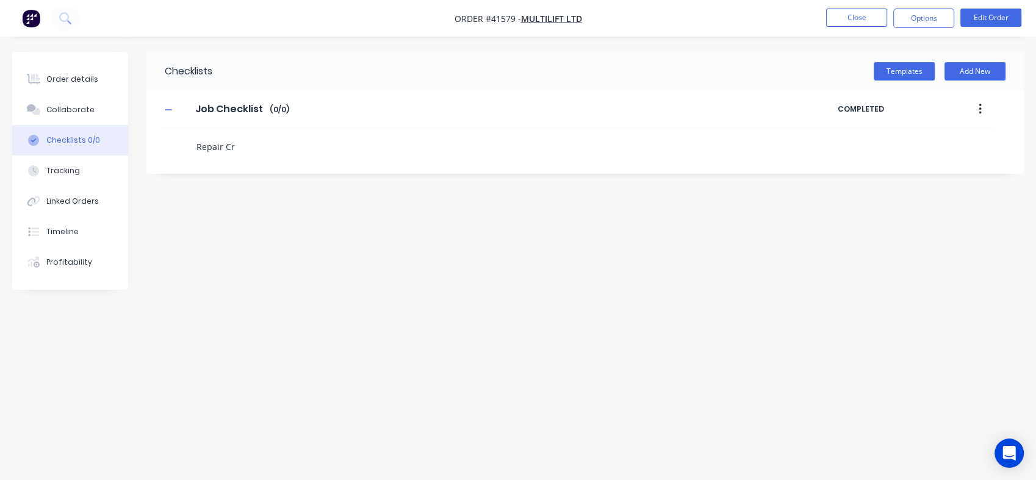
type textarea "Repair Cra"
type textarea "x"
type textarea "Repair Crac"
type textarea "x"
type textarea "Repair Crack"
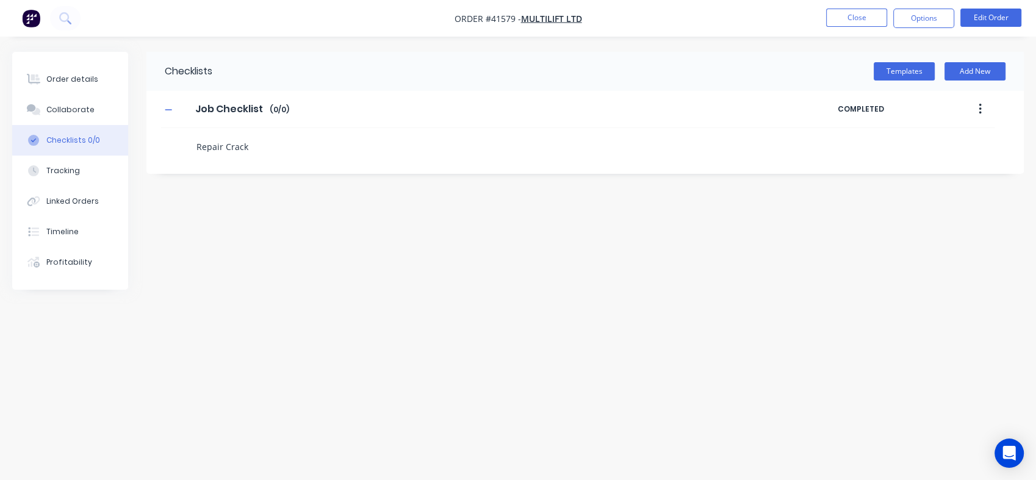
type textarea "x"
type textarea "Repair Cracke"
type textarea "x"
type textarea "Repair Cracked"
type textarea "x"
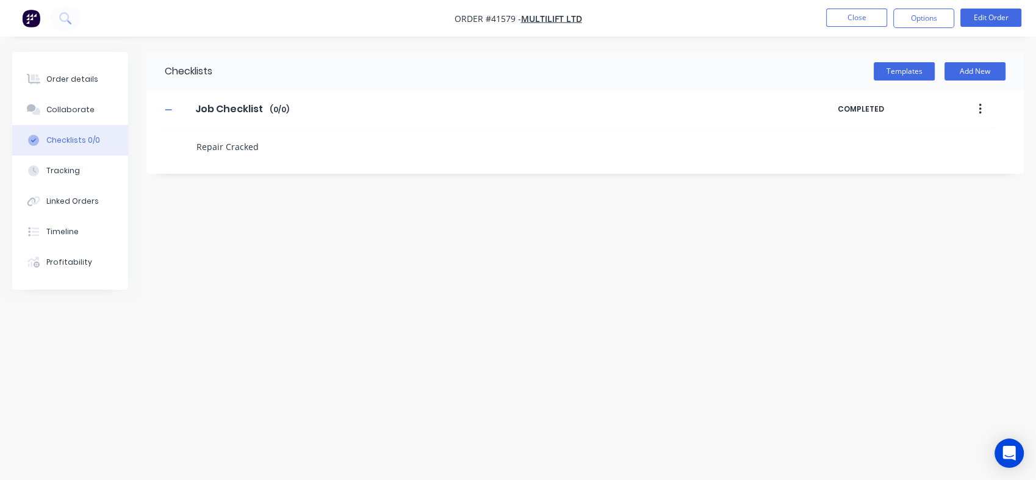
type textarea "Repair Cracked"
type textarea "x"
type textarea "Repair Cracked w"
type textarea "x"
type textarea "Repair Cracked we"
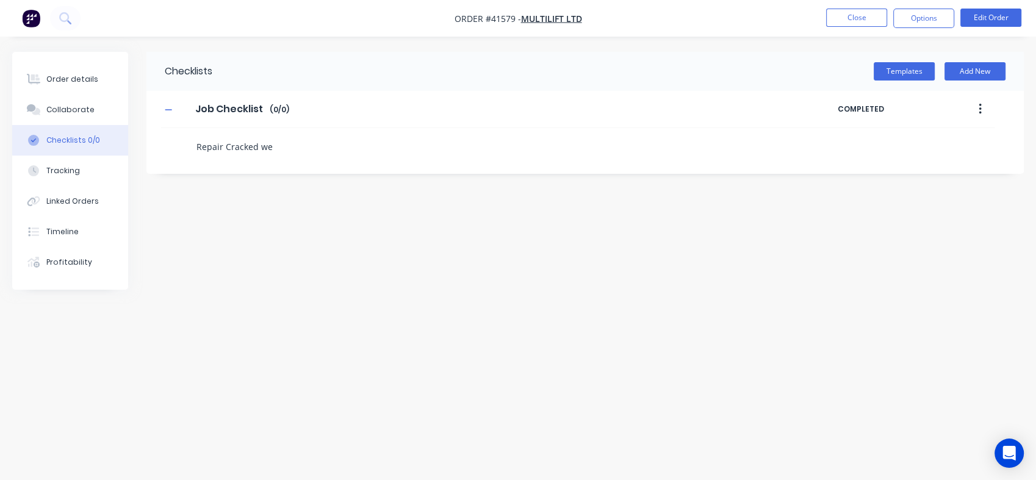
type textarea "x"
type textarea "Repair Cracked wel"
type textarea "x"
type textarea "Repair Cracked wels"
type textarea "x"
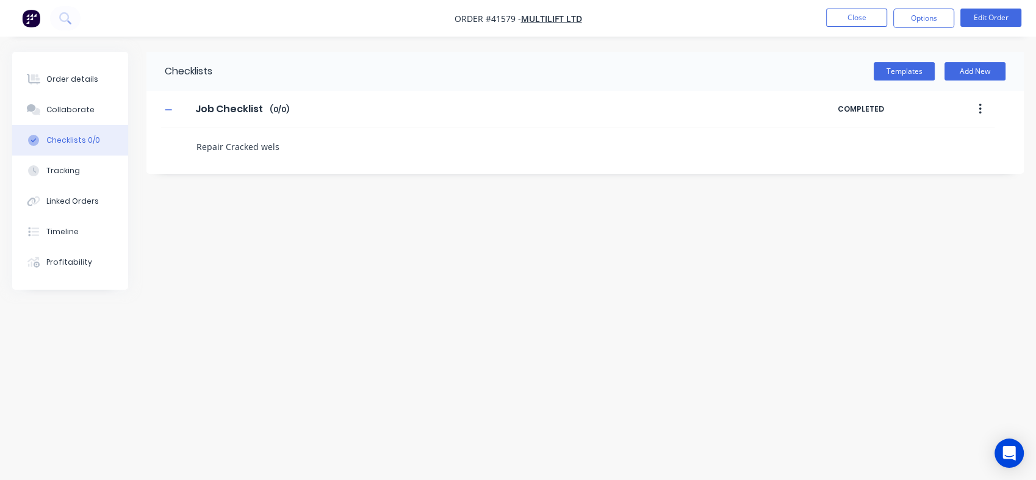
type textarea "Repair Cracked wel"
type textarea "x"
type textarea "Repair Cracked weld"
type textarea "x"
type textarea "Repair Cracked weld"
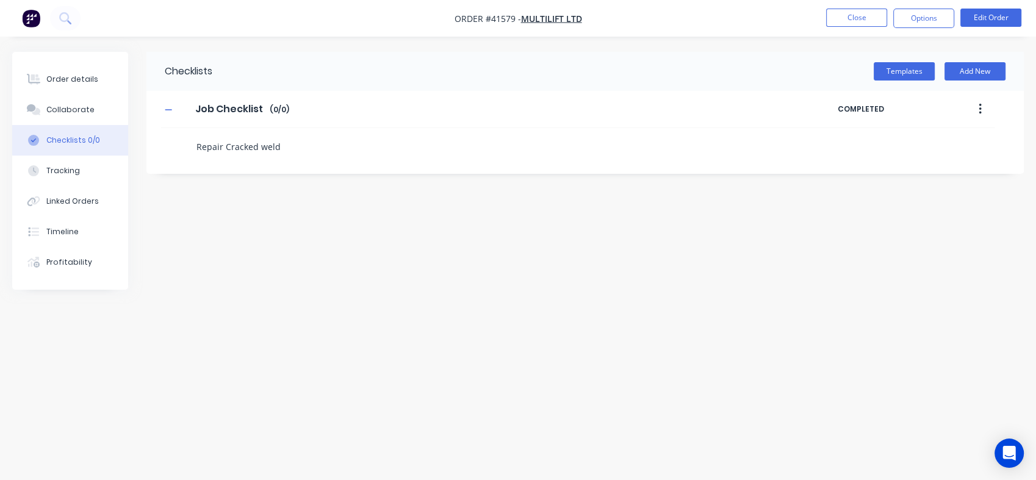
type textarea "x"
type textarea "Repair Cracked weld s"
type textarea "x"
type textarea "Repair Cracked weld"
type textarea "x"
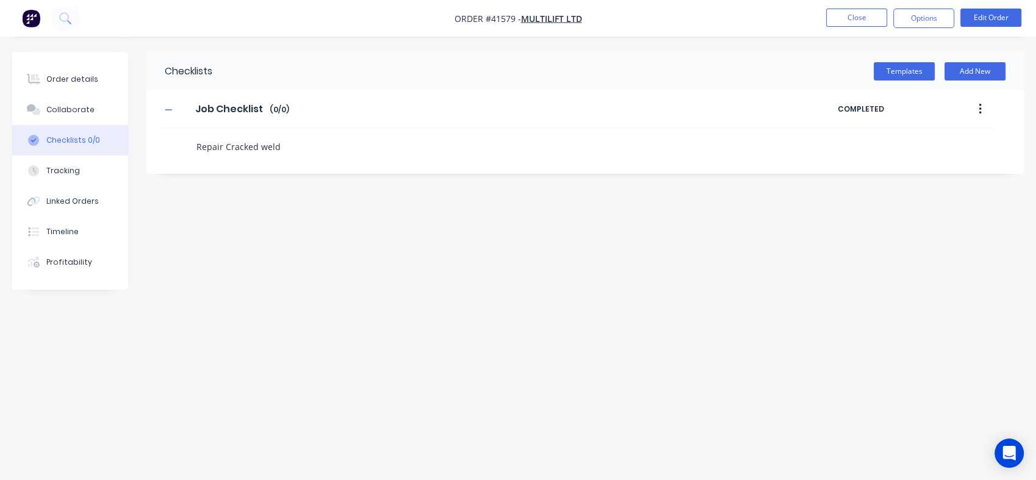
type textarea "Repair Cracked weld"
type textarea "x"
type textarea "Repair Cracked welds"
type textarea "x"
type textarea "Repair Cracked welds i"
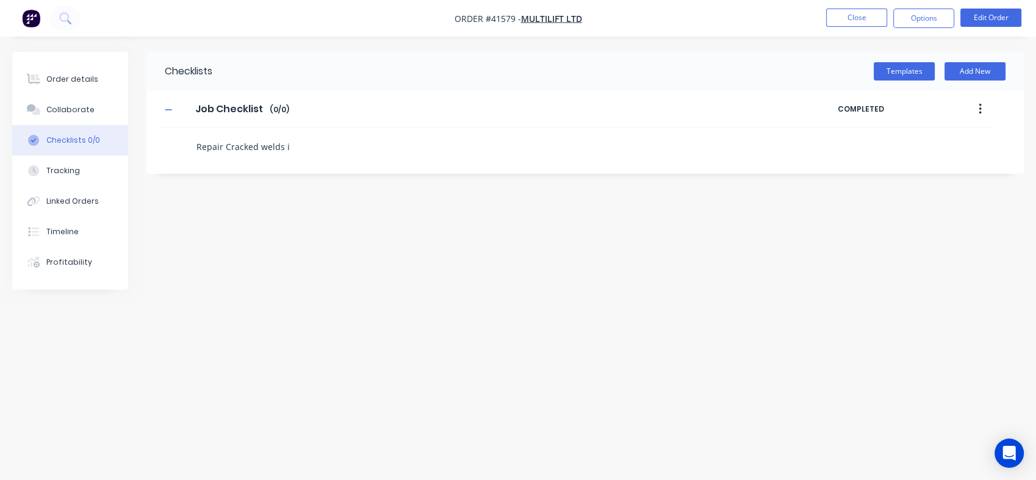
type textarea "x"
type textarea "Repair Cracked welds in"
type textarea "x"
type textarea "Repair Cracked welds in"
type textarea "x"
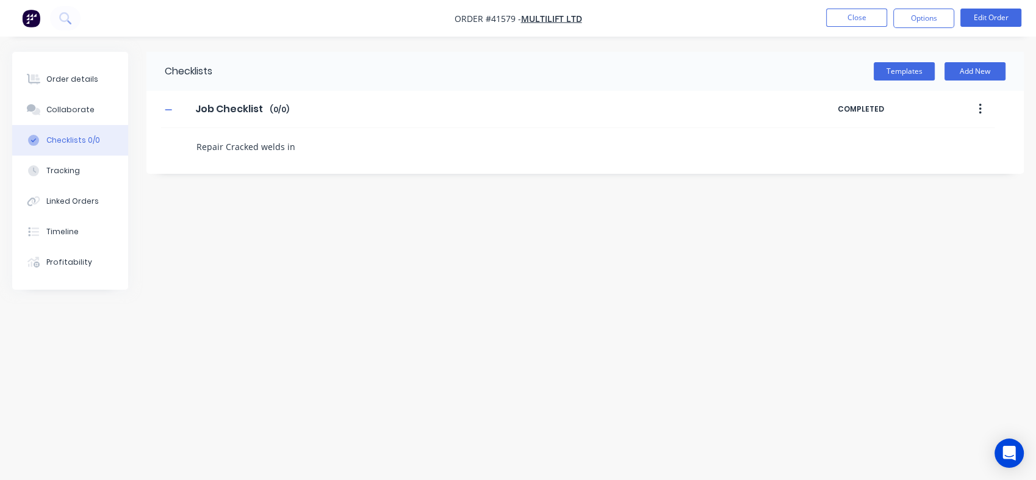
type textarea "Repair Cracked welds in H"
type textarea "x"
type textarea "Repair Cracked welds in Ha"
type textarea "x"
type textarea "Repair Cracked welds in Han"
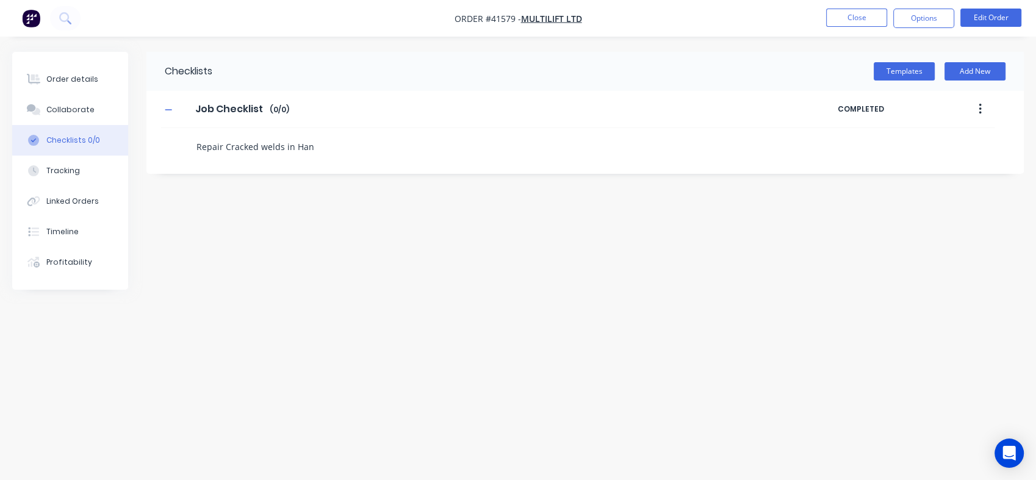
type textarea "x"
type textarea "Repair Cracked welds in Hang"
type textarea "x"
type textarea "Repair Cracked welds in Hange"
type textarea "x"
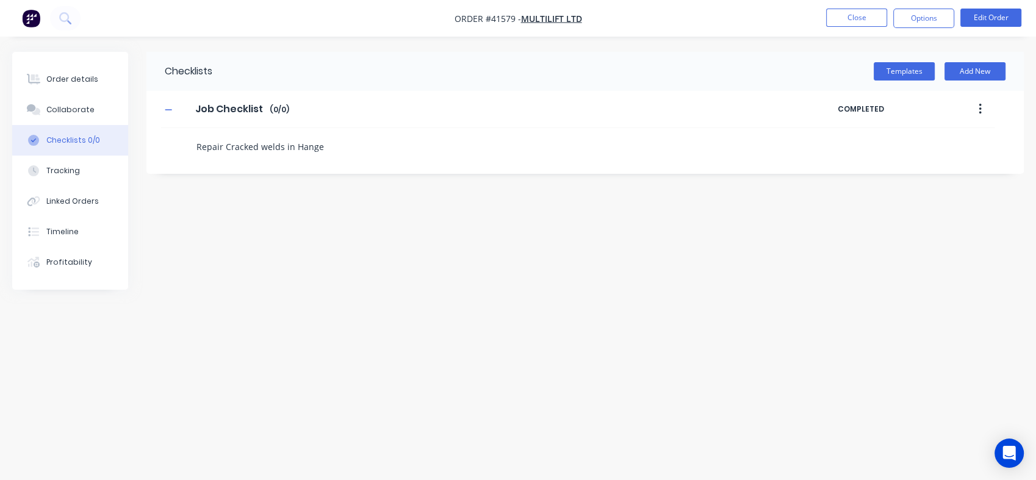
type textarea "Repair Cracked welds in Hanger"
type textarea "x"
type textarea "Repair Cracked welds in Hanger"
type textarea "x"
type textarea "Repair Cracked welds in Hanger s"
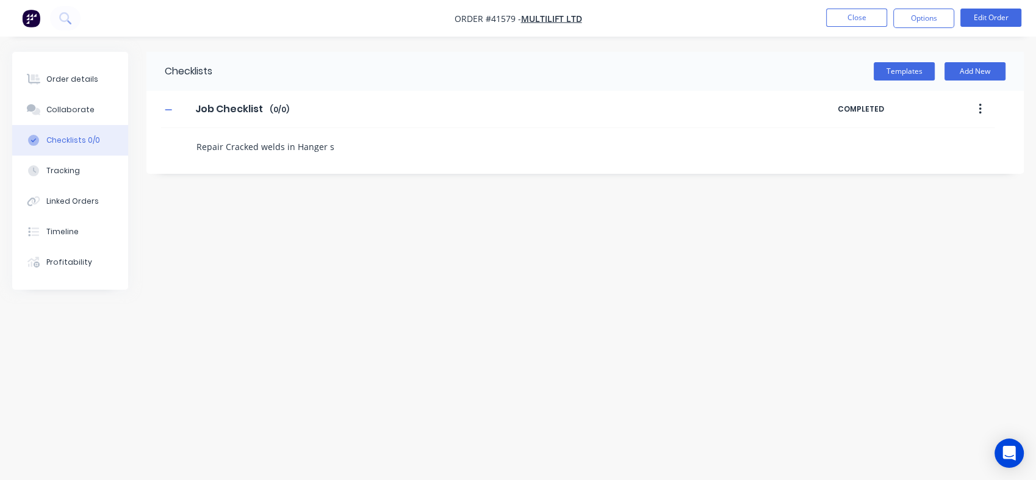
type textarea "x"
type textarea "Repair Cracked welds in Hanger"
type textarea "x"
type textarea "Repair Cracked welds in Hanger"
click at [68, 176] on button "Tracking" at bounding box center [70, 171] width 116 height 31
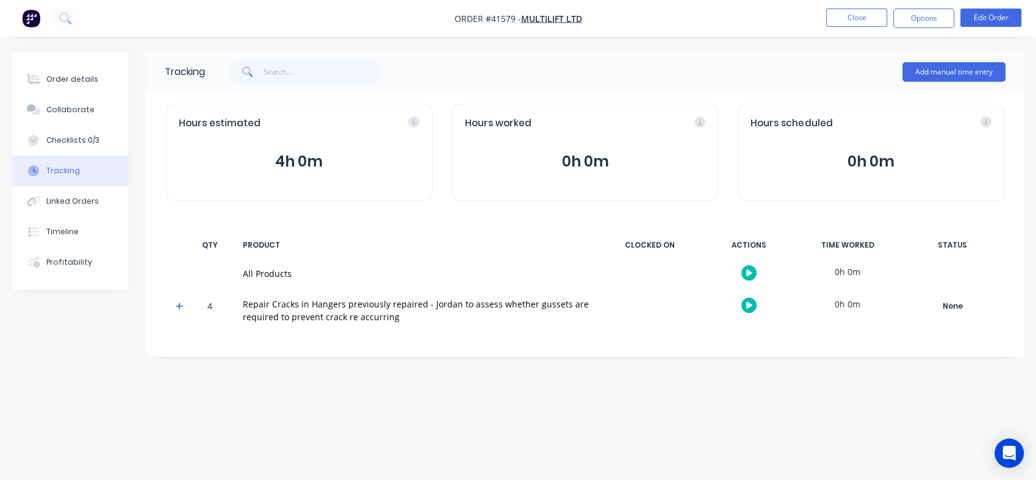
click at [866, 21] on button "Close" at bounding box center [856, 18] width 61 height 18
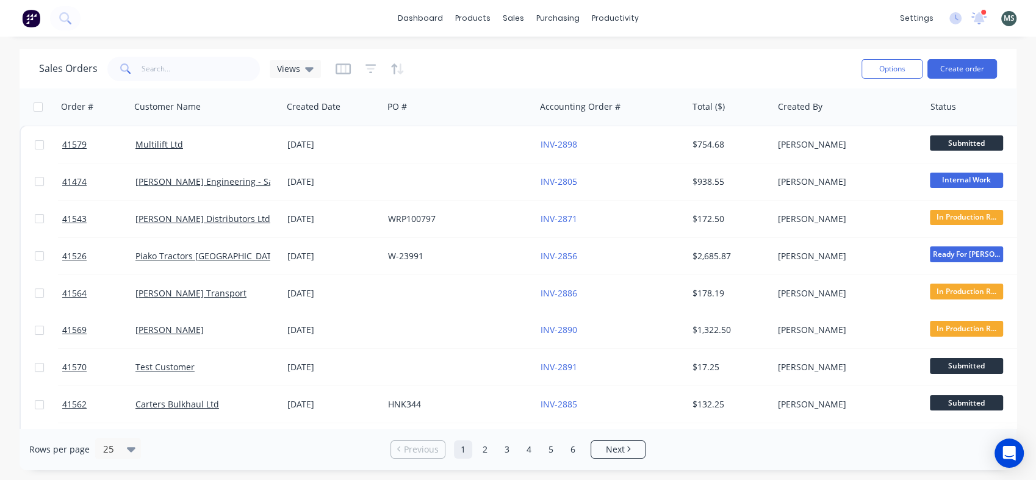
click at [954, 140] on span "Submitted" at bounding box center [966, 142] width 73 height 15
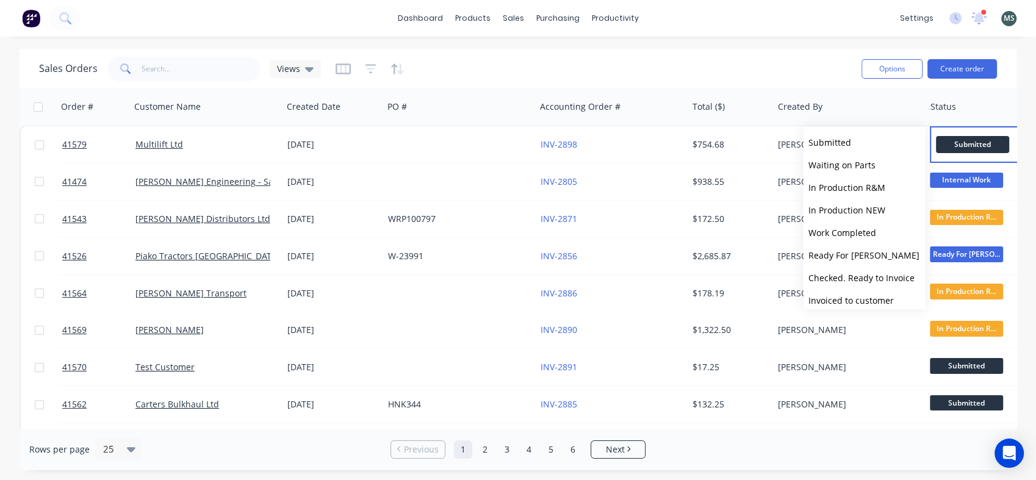
click at [843, 184] on span "In Production R&M" at bounding box center [846, 188] width 77 height 12
